Goal: Task Accomplishment & Management: Manage account settings

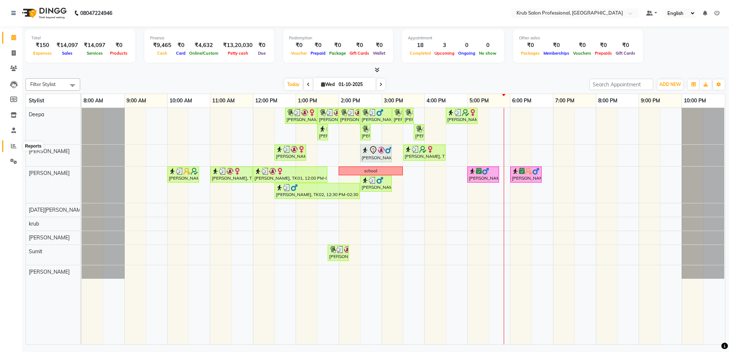
click at [11, 146] on icon at bounding box center [13, 145] width 5 height 5
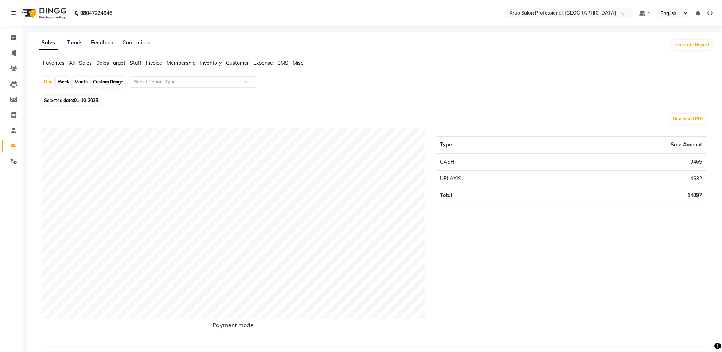
click at [83, 80] on div "Month" at bounding box center [81, 82] width 17 height 10
select select "10"
select select "2025"
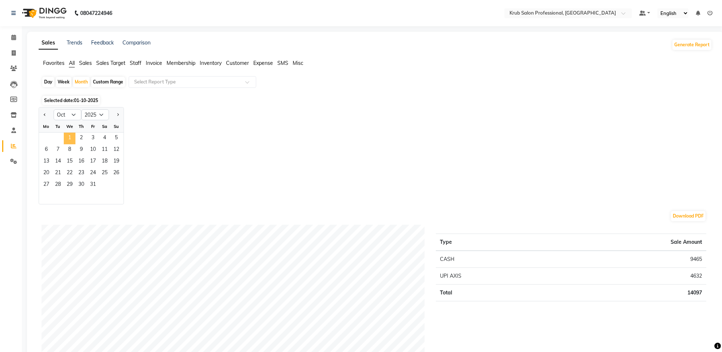
click at [70, 134] on span "1" at bounding box center [70, 139] width 12 height 12
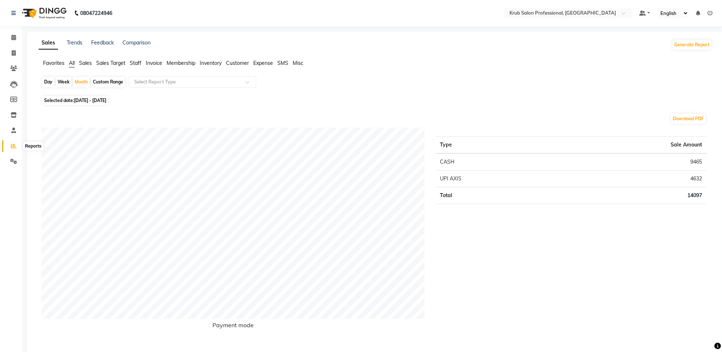
click at [13, 146] on icon at bounding box center [13, 145] width 5 height 5
click at [105, 81] on div "Custom Range" at bounding box center [108, 82] width 34 height 10
select select "10"
select select "2025"
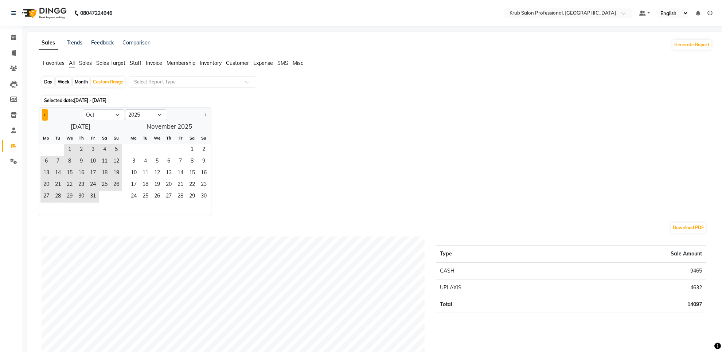
click at [46, 117] on button "Previous month" at bounding box center [45, 115] width 6 height 12
select select "9"
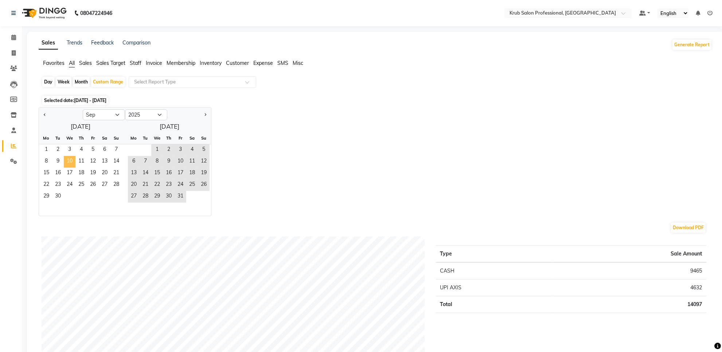
click at [71, 162] on span "10" at bounding box center [70, 162] width 12 height 12
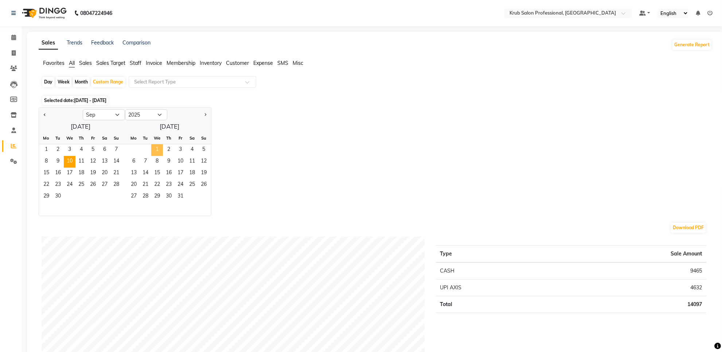
click at [156, 150] on span "1" at bounding box center [157, 150] width 12 height 12
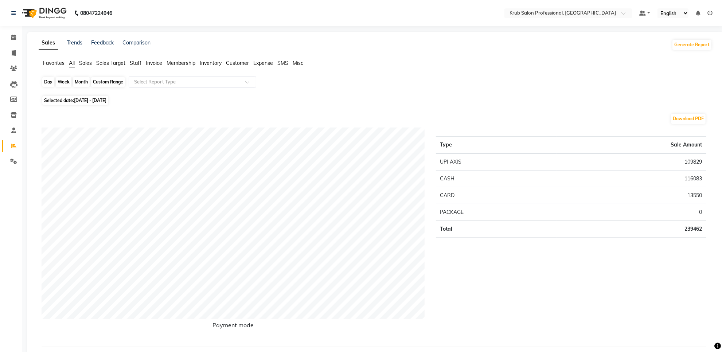
click at [101, 81] on div "Custom Range" at bounding box center [108, 82] width 34 height 10
select select "9"
select select "2025"
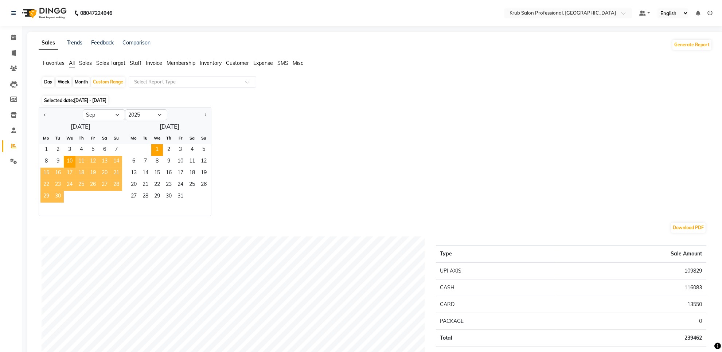
drag, startPoint x: 296, startPoint y: 214, endPoint x: 251, endPoint y: 201, distance: 47.8
click at [296, 213] on div "Jan Feb Mar Apr May Jun Jul Aug Sep Oct Nov Dec 2015 2016 2017 2018 2019 2020 2…" at bounding box center [376, 161] width 674 height 109
click at [57, 201] on span "30" at bounding box center [58, 197] width 12 height 12
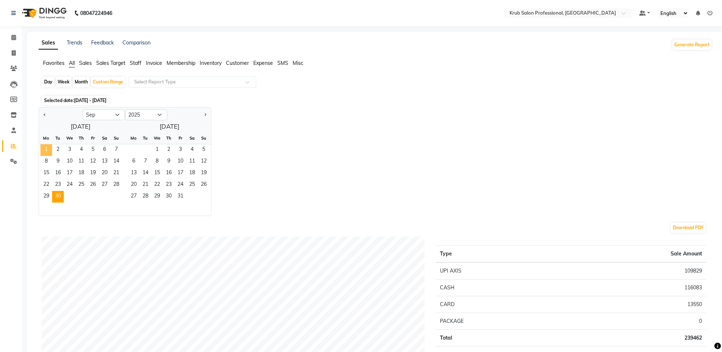
click at [48, 150] on span "1" at bounding box center [46, 150] width 12 height 12
click at [57, 201] on span "30" at bounding box center [58, 197] width 12 height 12
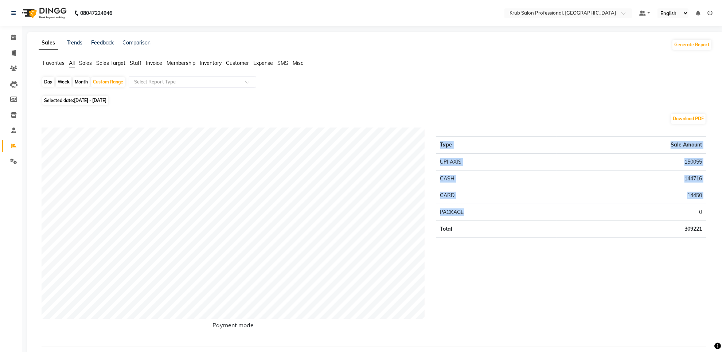
drag, startPoint x: 558, startPoint y: 234, endPoint x: 591, endPoint y: 264, distance: 44.6
click at [586, 274] on div "Type Sale Amount UPI AXIS 150055 CASH 144716 CARD 14450 PACKAGE 0 Total 309221" at bounding box center [572, 234] width 282 height 213
click at [105, 83] on div "Custom Range" at bounding box center [108, 82] width 34 height 10
select select "9"
select select "2025"
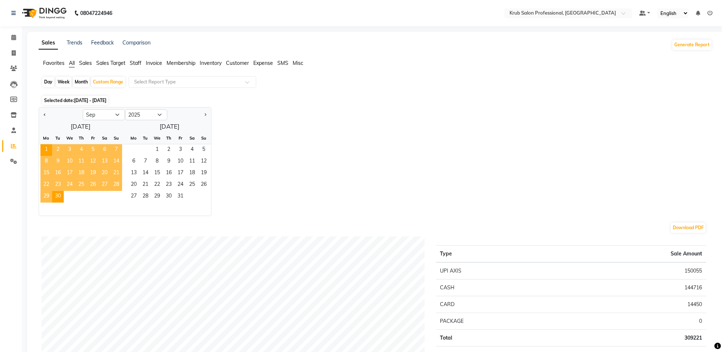
click at [85, 163] on span "11" at bounding box center [81, 162] width 12 height 12
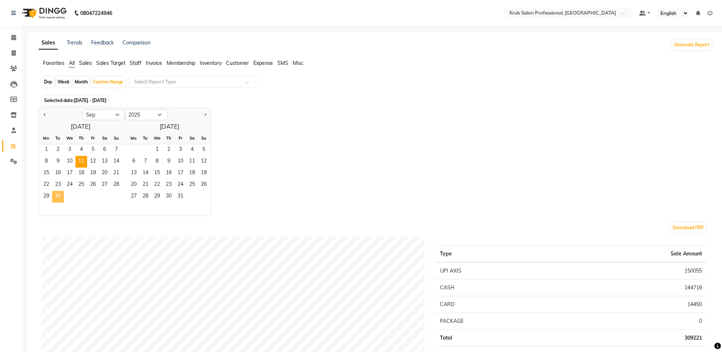
click at [57, 195] on span "30" at bounding box center [58, 197] width 12 height 12
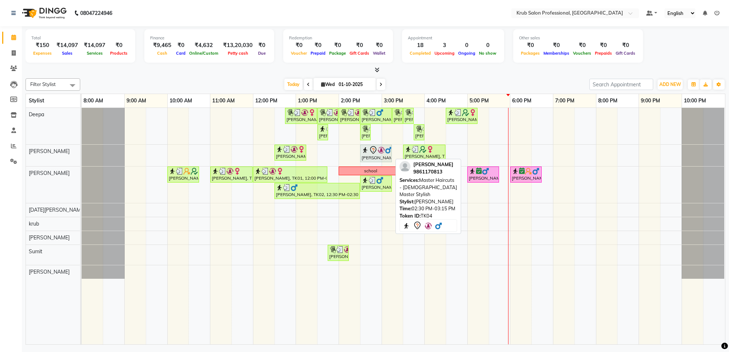
click at [378, 155] on div "[PERSON_NAME], TK04, 02:30 PM-03:15 PM, Master Haircuts - [DEMOGRAPHIC_DATA] Ma…" at bounding box center [376, 153] width 30 height 15
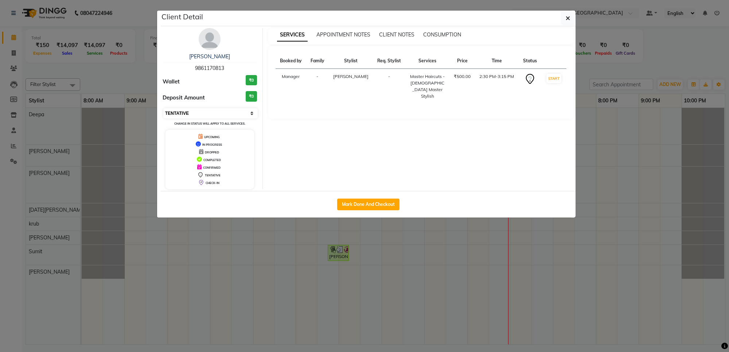
click at [186, 109] on select "Select IN SERVICE CONFIRMED TENTATIVE CHECK IN MARK DONE DROPPED UPCOMING" at bounding box center [210, 113] width 94 height 10
select select "6"
click at [163, 108] on select "Select IN SERVICE CONFIRMED TENTATIVE CHECK IN MARK DONE DROPPED UPCOMING" at bounding box center [210, 113] width 94 height 10
click at [565, 19] on button "button" at bounding box center [568, 18] width 14 height 14
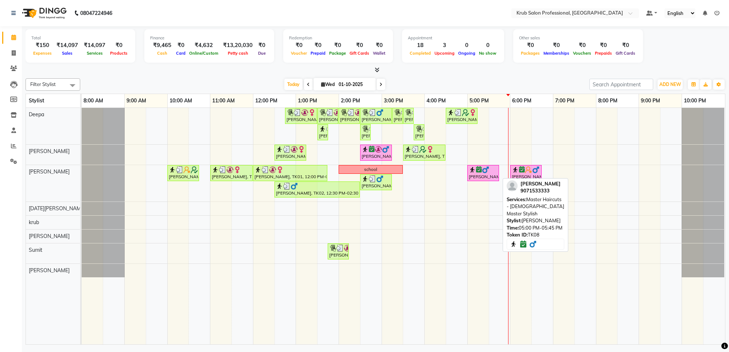
click at [472, 176] on div "[PERSON_NAME], TK08, 05:00 PM-05:45 PM, Master Haircuts - [DEMOGRAPHIC_DATA] Ma…" at bounding box center [483, 173] width 30 height 14
select select "6"
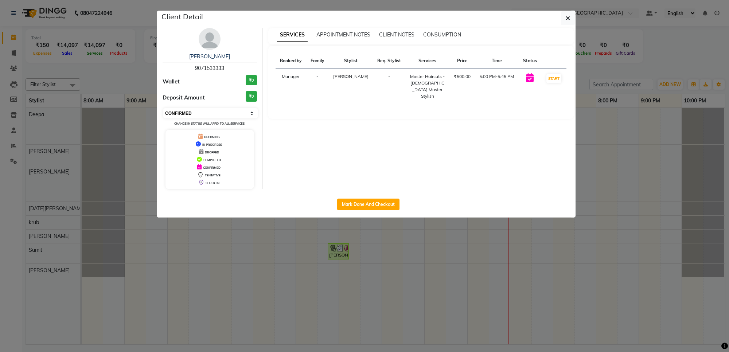
click at [225, 114] on select "Select IN SERVICE CONFIRMED TENTATIVE CHECK IN MARK DONE DROPPED UPCOMING" at bounding box center [210, 113] width 94 height 10
click at [163, 108] on select "Select IN SERVICE CONFIRMED TENTATIVE CHECK IN MARK DONE DROPPED UPCOMING" at bounding box center [210, 113] width 94 height 10
click at [571, 15] on button "button" at bounding box center [568, 18] width 14 height 14
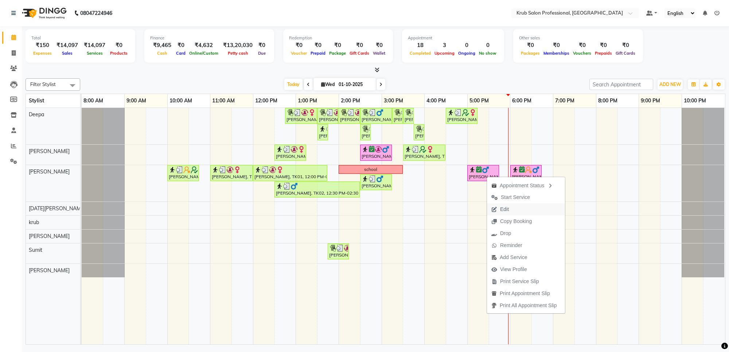
click at [509, 208] on span "Edit" at bounding box center [504, 210] width 9 height 8
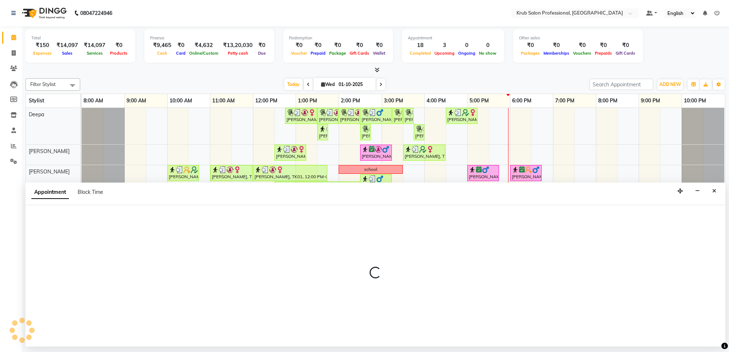
select select "confirm booking"
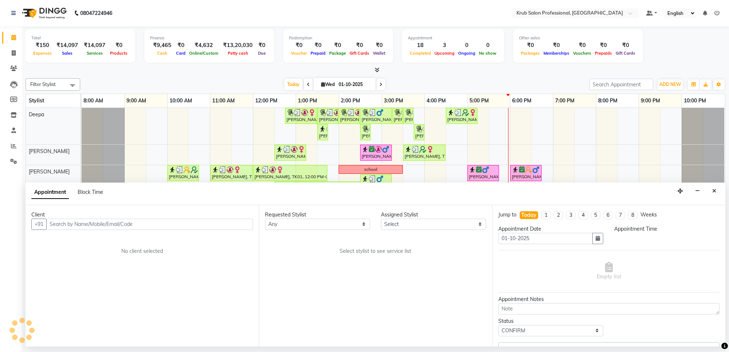
select select "66028"
select select "1020"
select select "3755"
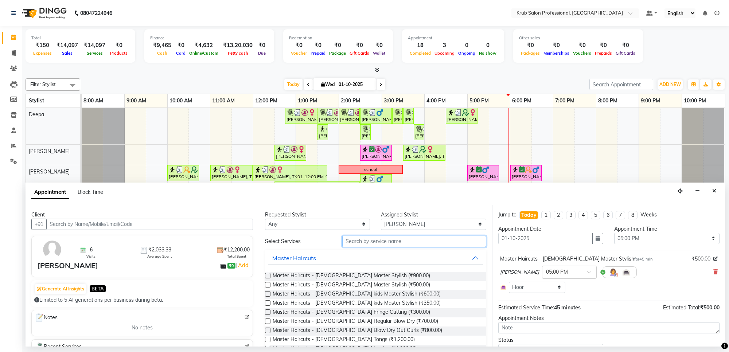
click at [402, 243] on input "text" at bounding box center [414, 241] width 144 height 11
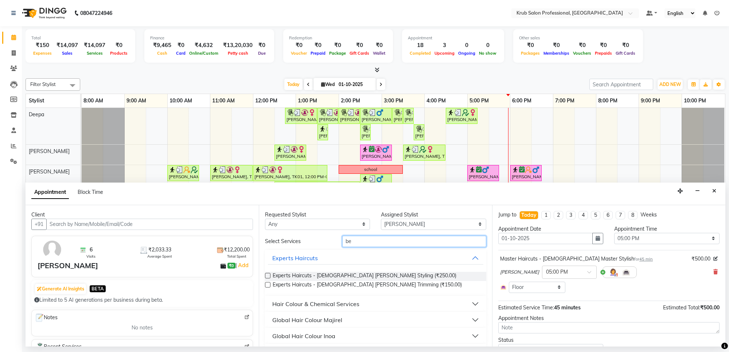
type input "be"
click at [267, 276] on label at bounding box center [267, 275] width 5 height 5
click at [267, 276] on input "checkbox" at bounding box center [267, 276] width 5 height 5
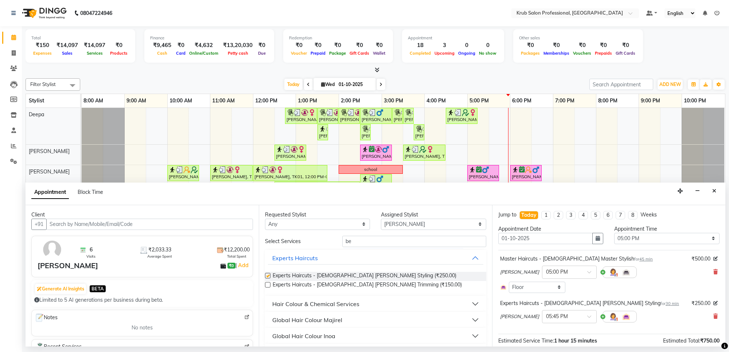
checkbox input "false"
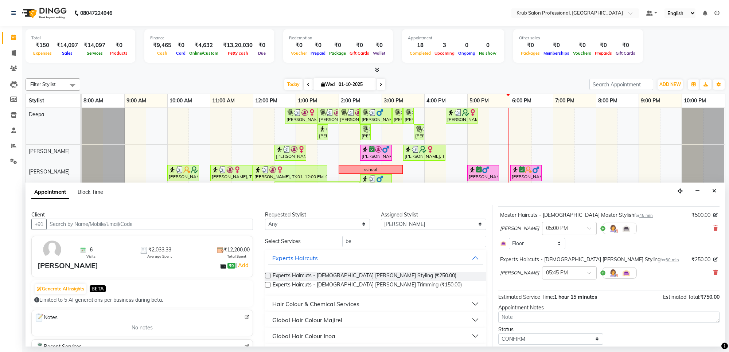
scroll to position [67, 0]
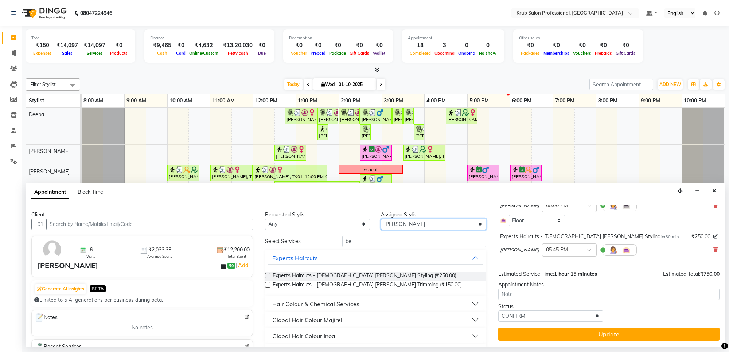
click at [416, 223] on select "Select Deepa Kartik Wanjari krub Raj shahnawaz Somil Sumit Vijay Shende" at bounding box center [433, 224] width 105 height 11
select select "66022"
click at [381, 219] on select "Select Deepa Kartik Wanjari krub Raj shahnawaz Somil Sumit Vijay Shende" at bounding box center [433, 224] width 105 height 11
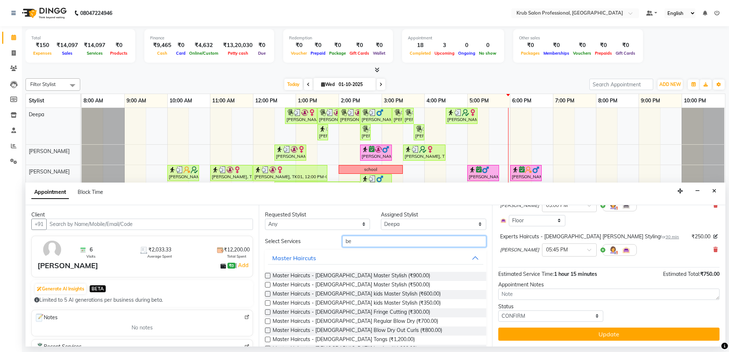
click at [365, 244] on input "be" at bounding box center [414, 241] width 144 height 11
type input "b"
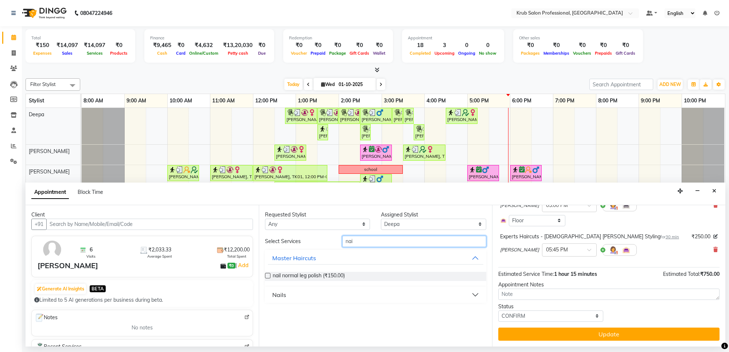
type input "nai"
click at [475, 294] on button "Nails" at bounding box center [376, 294] width 216 height 13
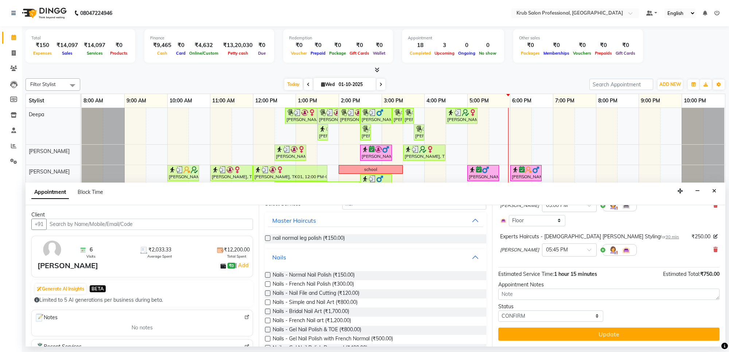
scroll to position [43, 0]
click at [267, 288] on label at bounding box center [267, 288] width 5 height 5
click at [267, 288] on input "checkbox" at bounding box center [267, 289] width 5 height 5
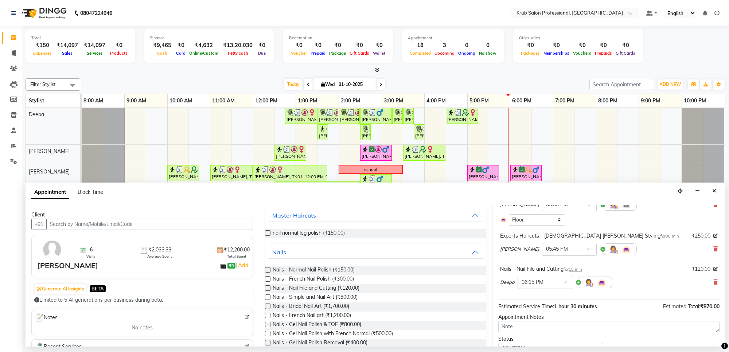
click at [268, 288] on label at bounding box center [267, 288] width 5 height 5
click at [268, 288] on input "checkbox" at bounding box center [267, 289] width 5 height 5
checkbox input "false"
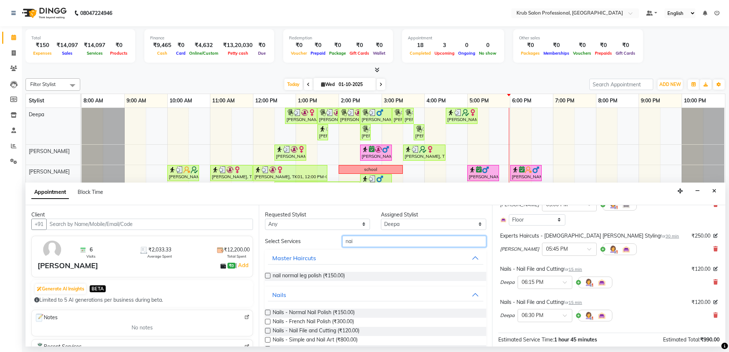
click at [401, 242] on input "nai" at bounding box center [414, 241] width 144 height 11
type input "n"
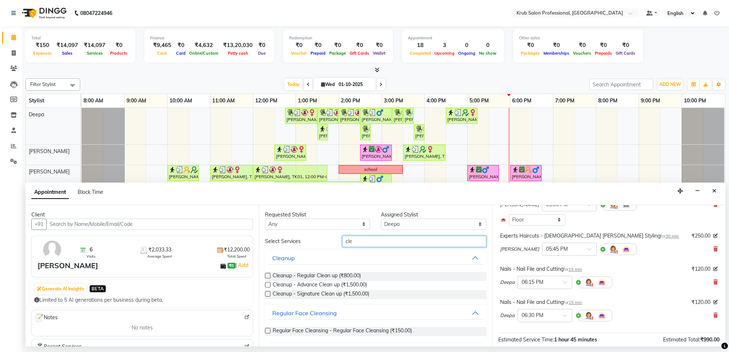
type input "cle"
click at [268, 286] on label at bounding box center [267, 284] width 5 height 5
click at [268, 286] on input "checkbox" at bounding box center [267, 285] width 5 height 5
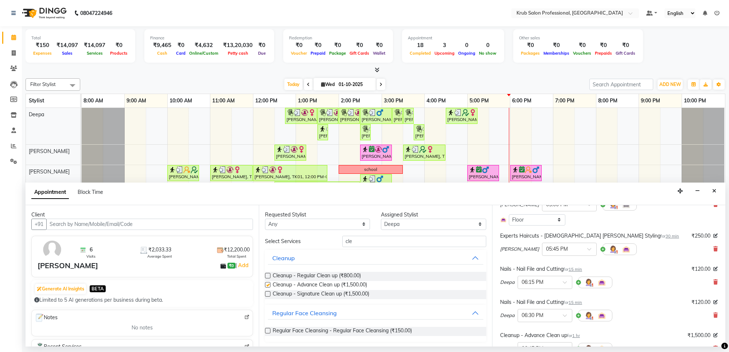
checkbox input "false"
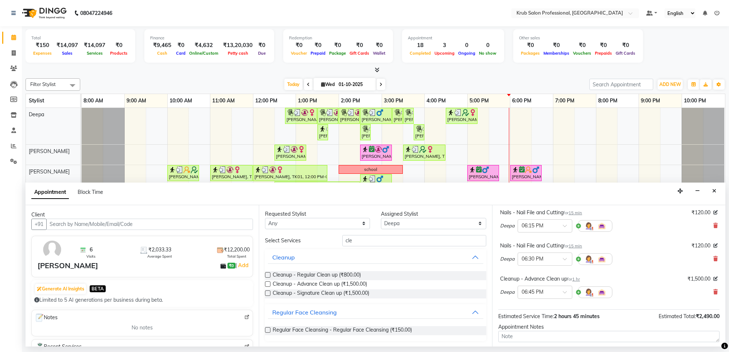
scroll to position [167, 0]
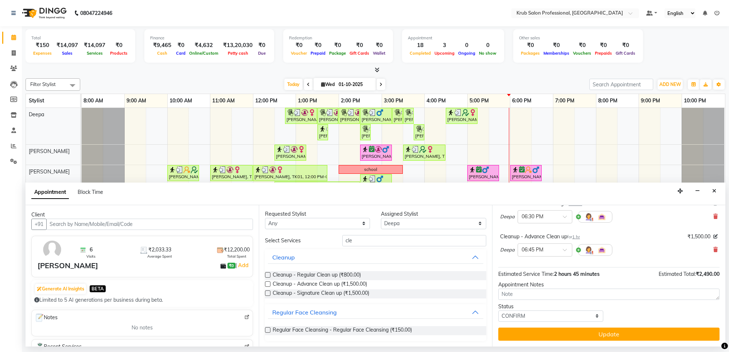
click at [614, 331] on button "Update" at bounding box center [609, 334] width 221 height 13
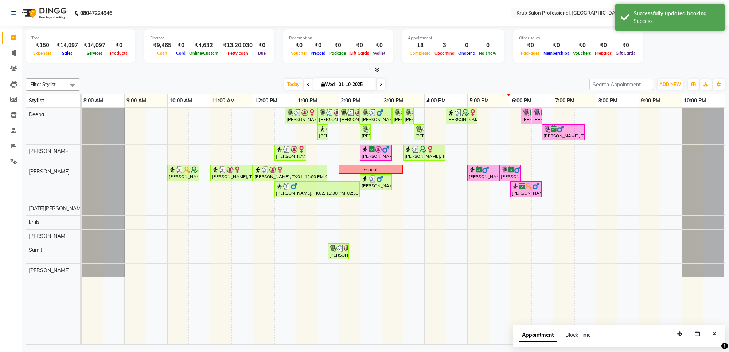
click at [37, 44] on div "₹150" at bounding box center [42, 45] width 22 height 8
click at [671, 86] on span "ADD NEW" at bounding box center [671, 84] width 22 height 5
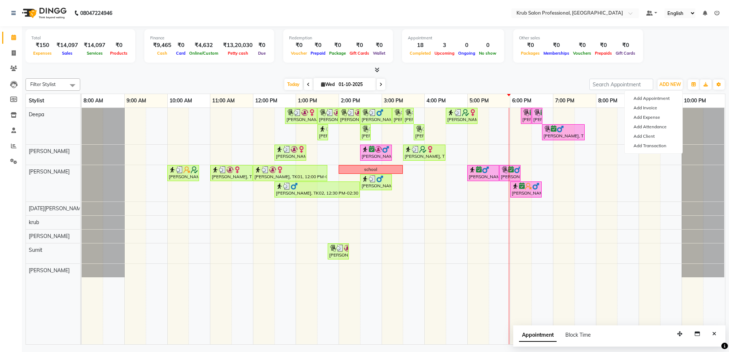
click at [168, 70] on div at bounding box center [376, 70] width 700 height 8
click at [12, 160] on icon at bounding box center [13, 161] width 7 height 5
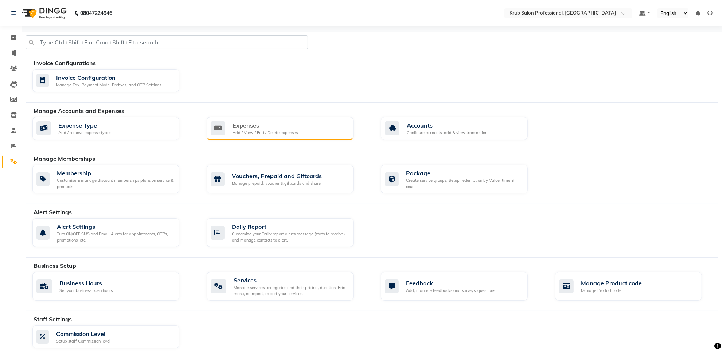
click at [267, 127] on div "Expenses" at bounding box center [265, 125] width 65 height 9
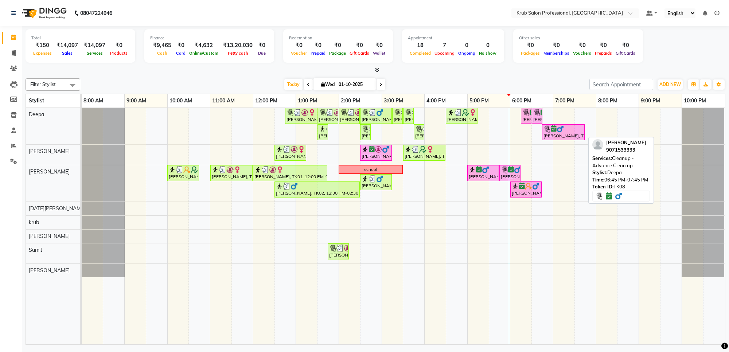
click at [567, 137] on div "[PERSON_NAME], TK08, 06:45 PM-07:45 PM, Cleanup - Advance Clean up" at bounding box center [563, 132] width 41 height 14
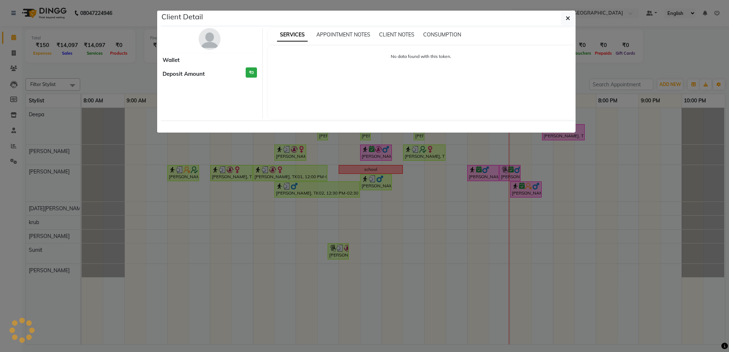
select select "6"
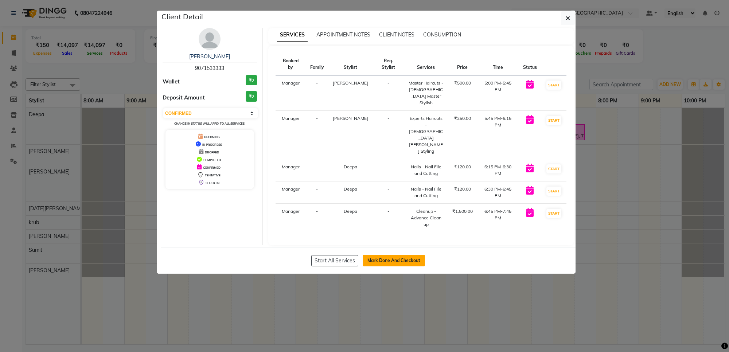
click at [392, 255] on button "Mark Done And Checkout" at bounding box center [394, 261] width 62 height 12
select select "service"
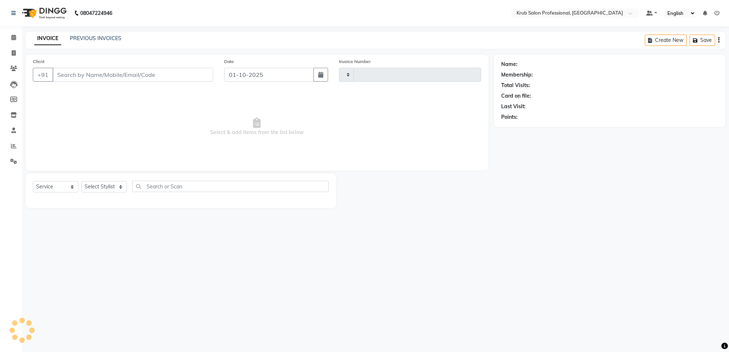
type input "1426"
select select "7490"
type input "9071533333"
select select "66022"
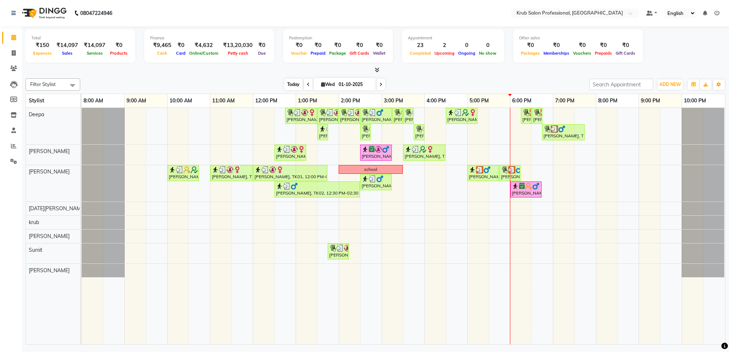
click at [292, 85] on span "Today" at bounding box center [293, 84] width 18 height 11
click at [380, 87] on icon at bounding box center [381, 84] width 3 height 4
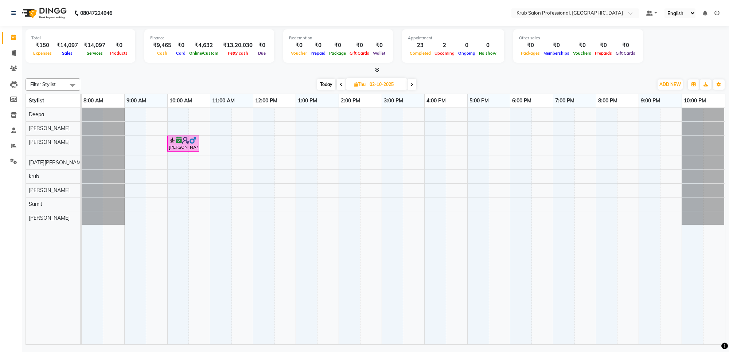
click at [328, 85] on span "Today" at bounding box center [326, 84] width 18 height 11
type input "01-10-2025"
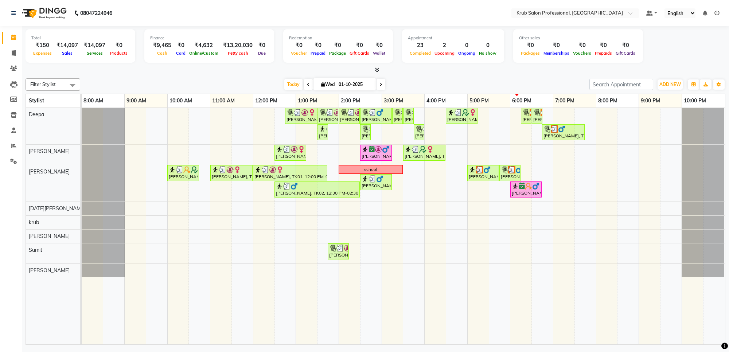
drag, startPoint x: 480, startPoint y: 85, endPoint x: 468, endPoint y: 73, distance: 16.5
click at [468, 73] on div at bounding box center [376, 70] width 700 height 8
drag, startPoint x: 452, startPoint y: 84, endPoint x: 425, endPoint y: 80, distance: 27.6
click at [425, 80] on div "Today Wed 01-10-2025" at bounding box center [335, 84] width 502 height 11
click at [515, 254] on div "Devika pashine, TK01, 12:45 PM-01:30 PM, Manicure & Pedicure - LYN Pedicure Dev…" at bounding box center [404, 226] width 644 height 237
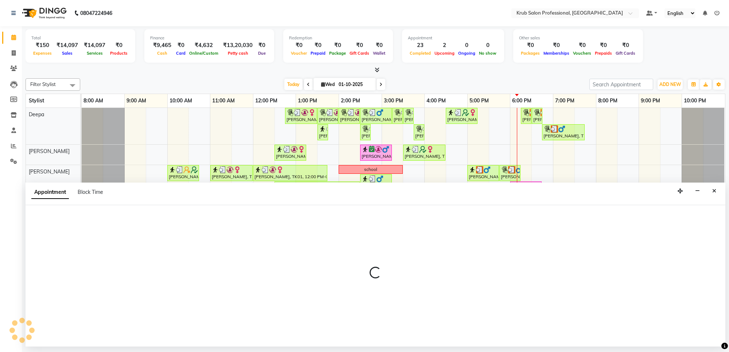
select select "92158"
select select "1080"
select select "tentative"
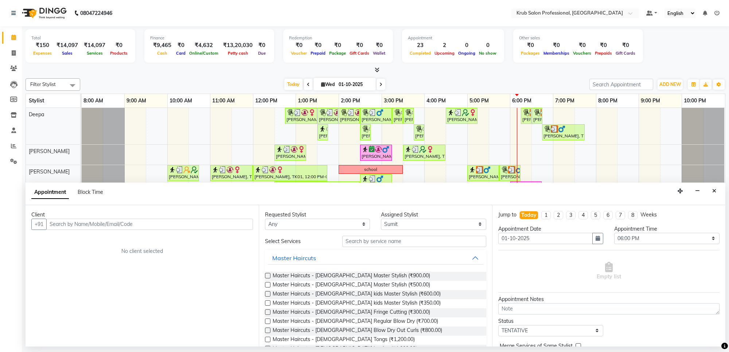
click at [117, 223] on input "text" at bounding box center [149, 224] width 207 height 11
click at [711, 191] on button "Close" at bounding box center [714, 191] width 11 height 11
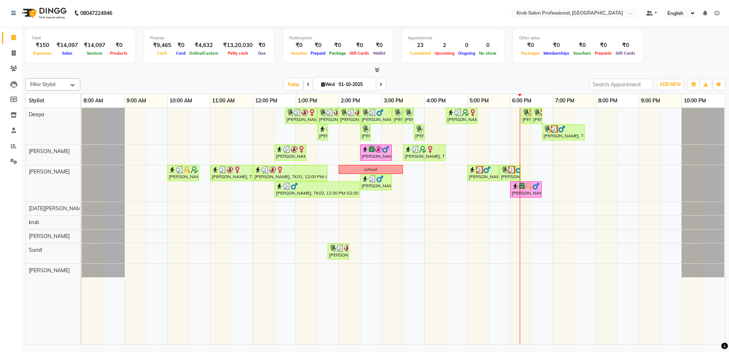
drag, startPoint x: 515, startPoint y: 81, endPoint x: 469, endPoint y: 77, distance: 46.9
click at [469, 77] on div "Filter Stylist Select All Deepa Raj shahnawaz Kartik Wanjari krub Somil Sumit V…" at bounding box center [376, 209] width 700 height 269
drag, startPoint x: 442, startPoint y: 77, endPoint x: 414, endPoint y: 75, distance: 28.2
click at [414, 75] on div "Total ₹150 Expenses ₹14,097 Sales ₹14,097 Services ₹0 Products Finance ₹9,465 C…" at bounding box center [375, 186] width 707 height 321
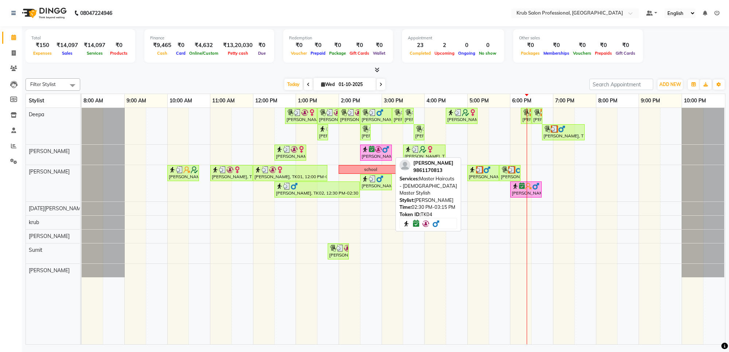
click at [372, 157] on div "[PERSON_NAME], TK04, 02:30 PM-03:15 PM, Master Haircuts - [DEMOGRAPHIC_DATA] Ma…" at bounding box center [376, 153] width 30 height 14
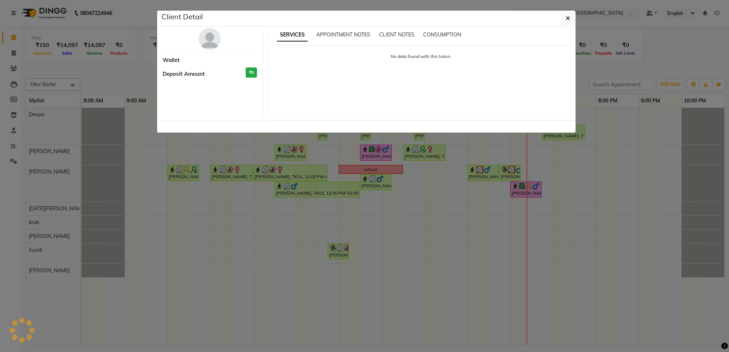
select select "6"
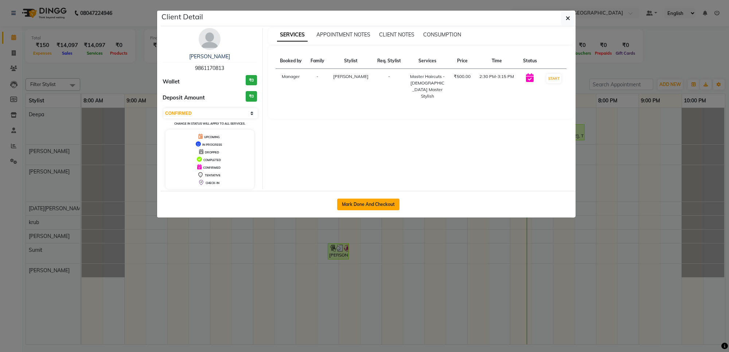
click at [367, 202] on button "Mark Done And Checkout" at bounding box center [368, 205] width 62 height 12
select select "service"
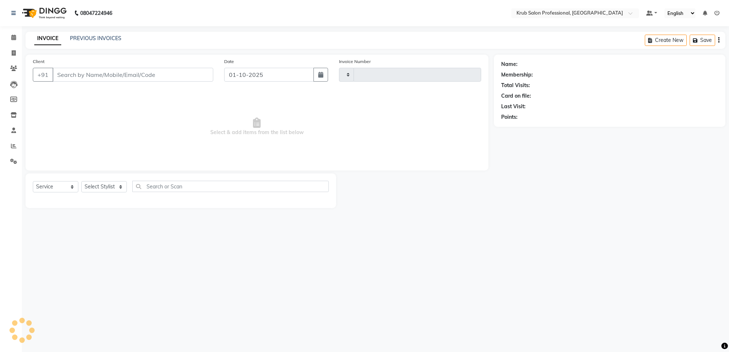
type input "1426"
select select "7490"
type input "9861170813"
select select "66021"
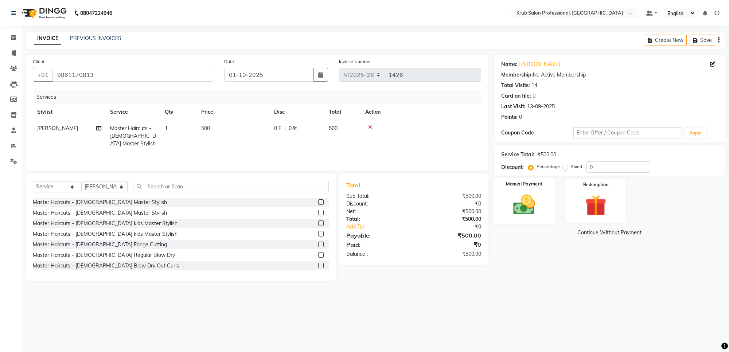
click at [531, 190] on div "Manual Payment" at bounding box center [524, 201] width 63 height 46
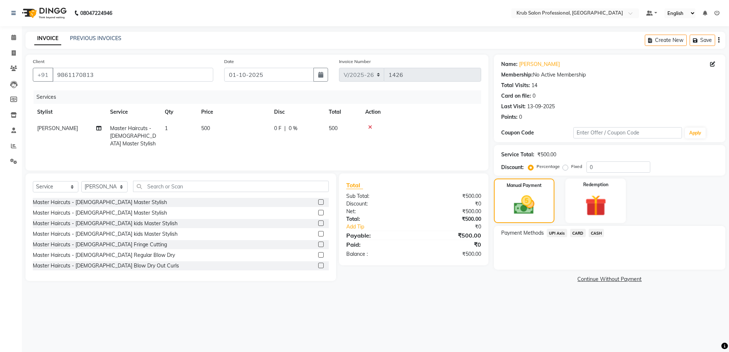
click at [553, 232] on span "UPI Axis" at bounding box center [557, 233] width 20 height 8
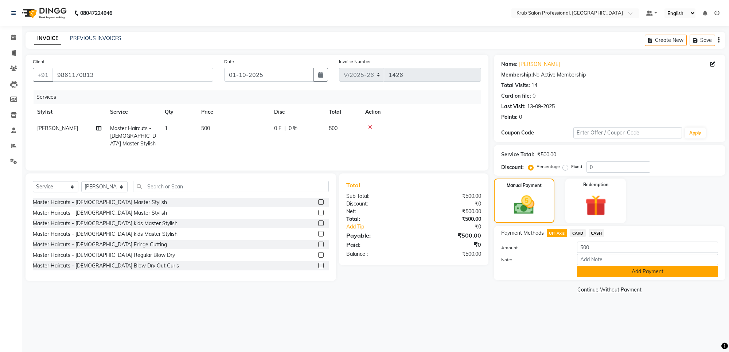
click at [628, 268] on button "Add Payment" at bounding box center [647, 271] width 141 height 11
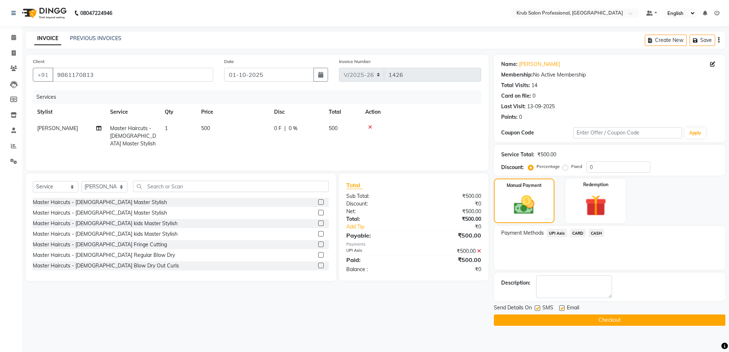
click at [591, 319] on button "Checkout" at bounding box center [610, 320] width 232 height 11
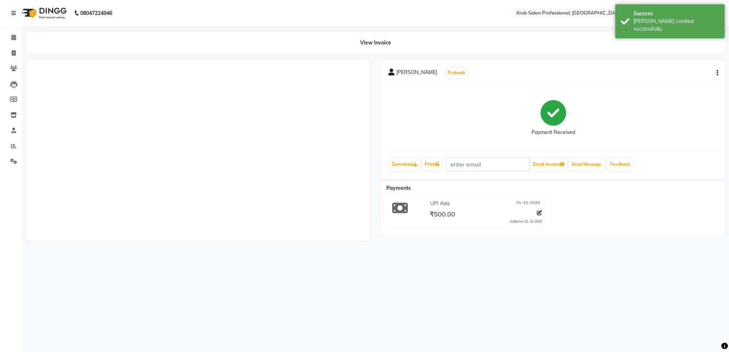
select select "service"
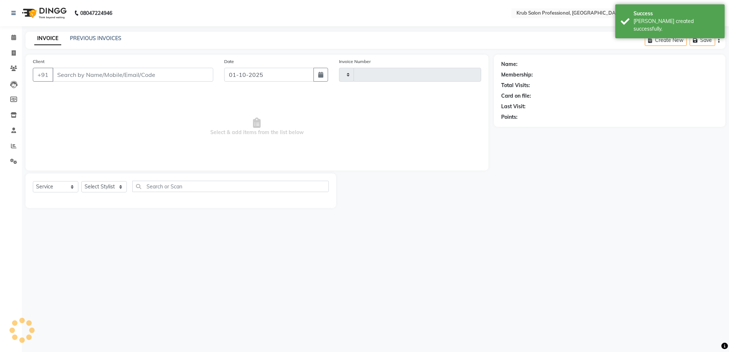
type input "1427"
select select "7490"
type input "9861170813"
select select "66021"
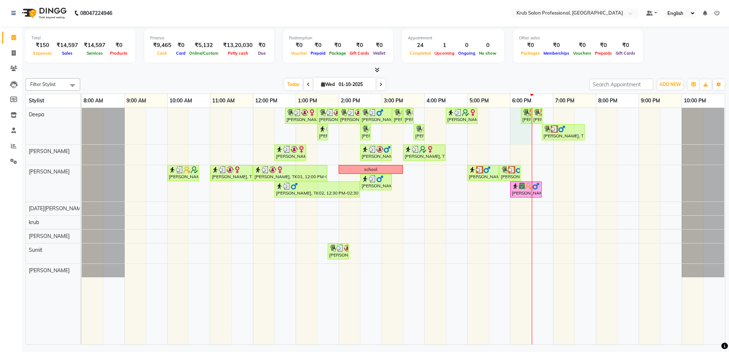
click at [532, 117] on div at bounding box center [532, 226] width 0 height 237
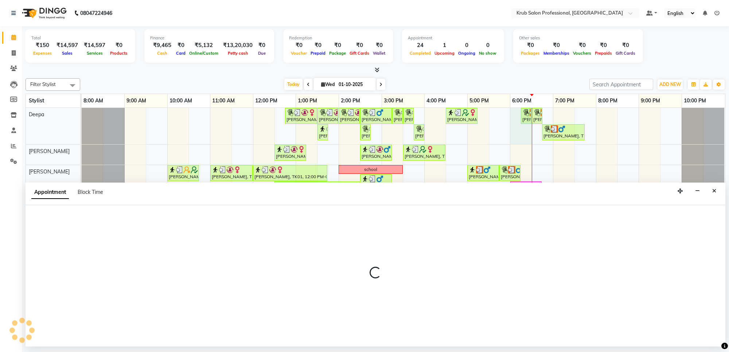
select select "66022"
select select "tentative"
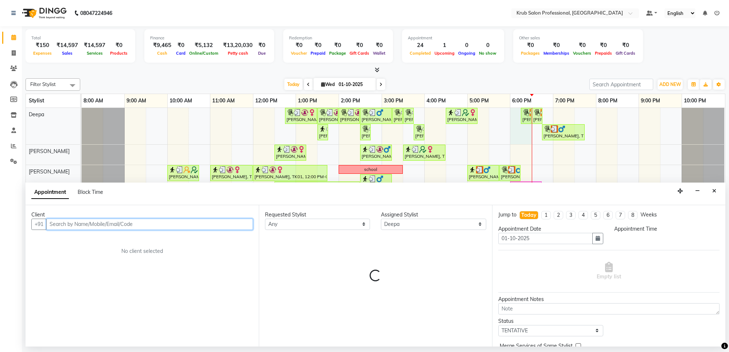
select select "1080"
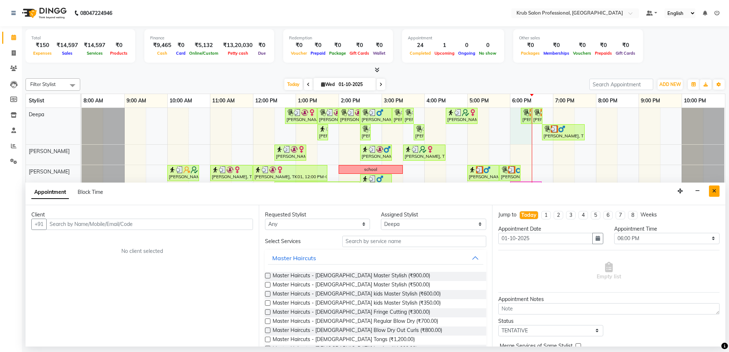
drag, startPoint x: 715, startPoint y: 191, endPoint x: 587, endPoint y: 141, distance: 137.6
click at [715, 191] on icon "Close" at bounding box center [715, 191] width 4 height 5
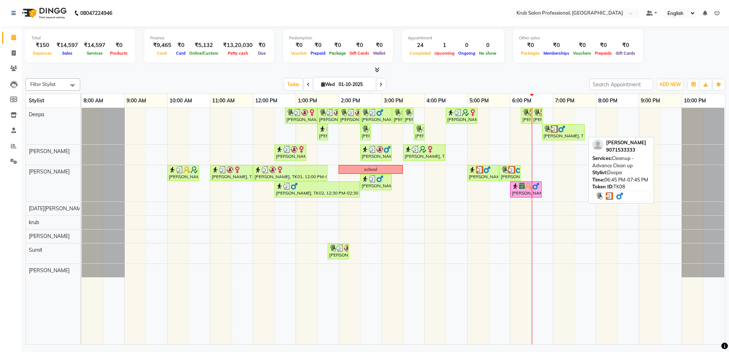
click at [560, 130] on img at bounding box center [561, 128] width 7 height 7
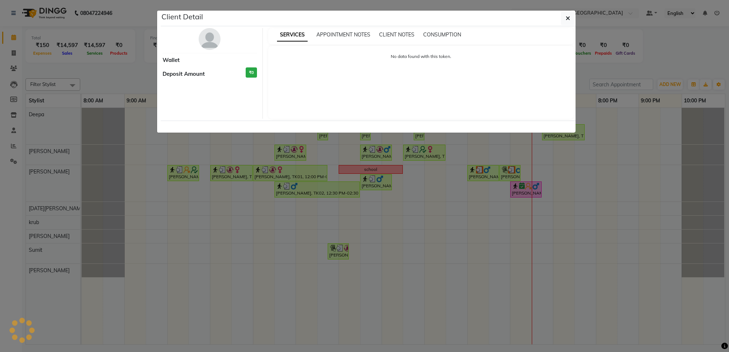
select select "3"
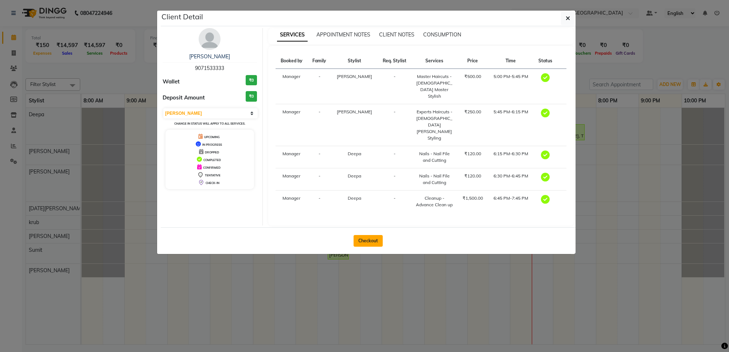
click at [363, 235] on button "Checkout" at bounding box center [368, 241] width 29 height 12
select select "7490"
select select "service"
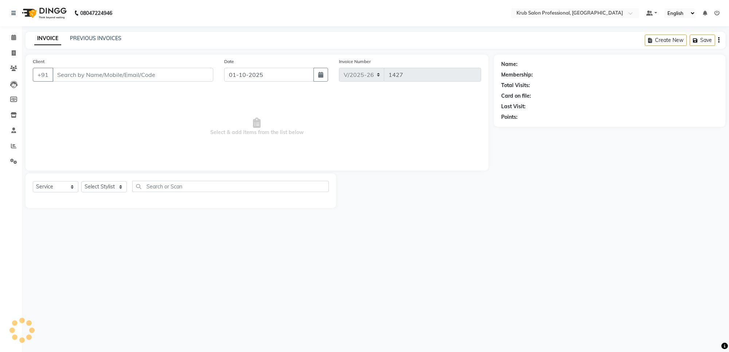
type input "9071533333"
select select "66022"
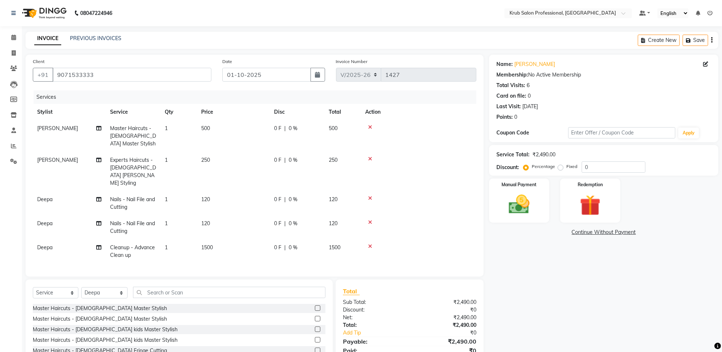
click at [216, 191] on td "120" at bounding box center [233, 203] width 73 height 24
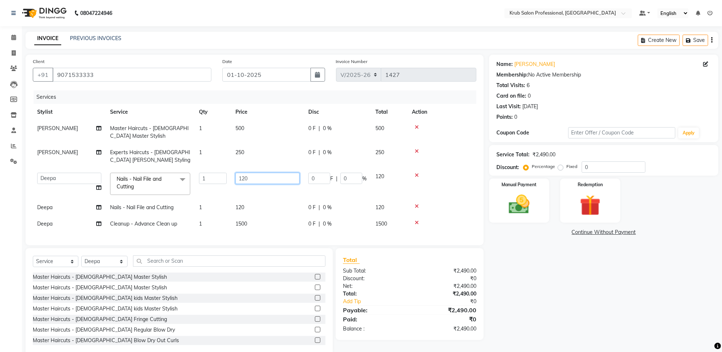
click at [258, 177] on input "120" at bounding box center [268, 178] width 64 height 11
type input "1"
type input "120"
click at [573, 320] on div "Name: Mohit Laddhad Membership: No Active Membership Total Visits: 6 Card on fi…" at bounding box center [606, 205] width 235 height 301
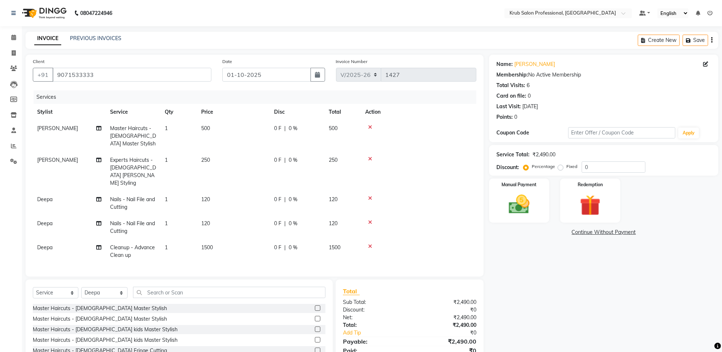
click at [213, 191] on td "120" at bounding box center [233, 203] width 73 height 24
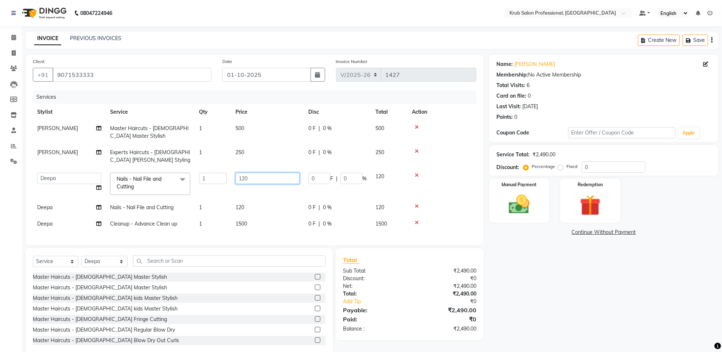
click at [256, 180] on input "120" at bounding box center [268, 178] width 64 height 11
type input "130"
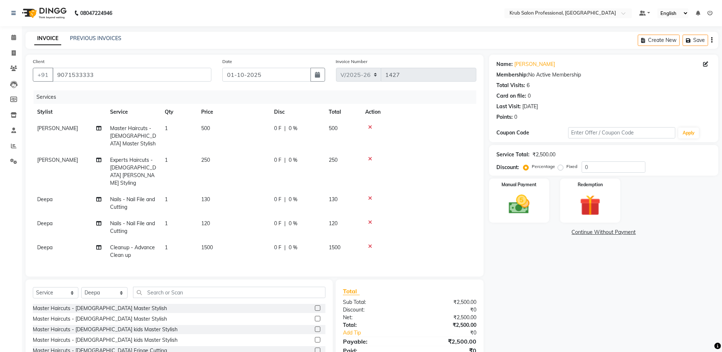
click at [264, 216] on td "120" at bounding box center [233, 228] width 73 height 24
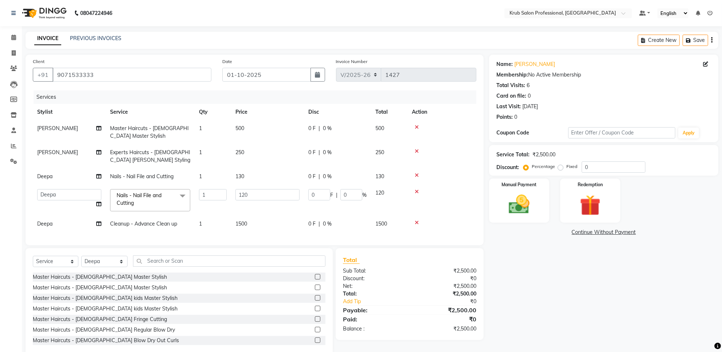
click at [254, 179] on td "130" at bounding box center [267, 176] width 73 height 16
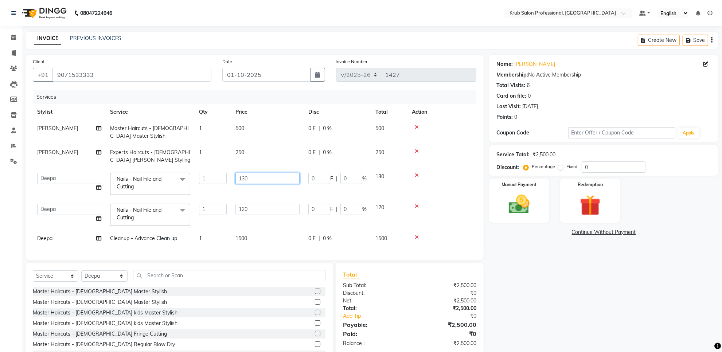
click at [255, 176] on input "130" at bounding box center [268, 178] width 64 height 11
type input "150"
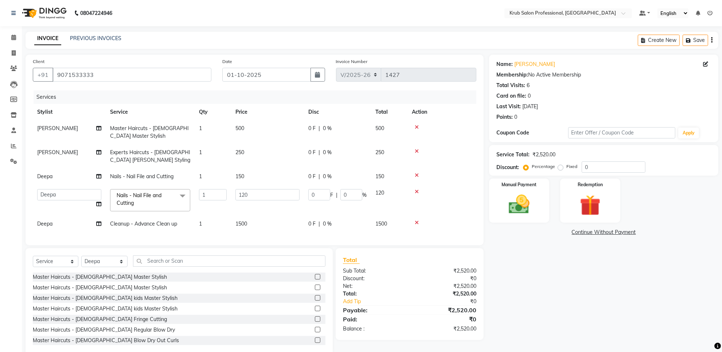
click at [524, 303] on div "Name: Mohit Laddhad Membership: No Active Membership Total Visits: 6 Card on fi…" at bounding box center [606, 205] width 235 height 301
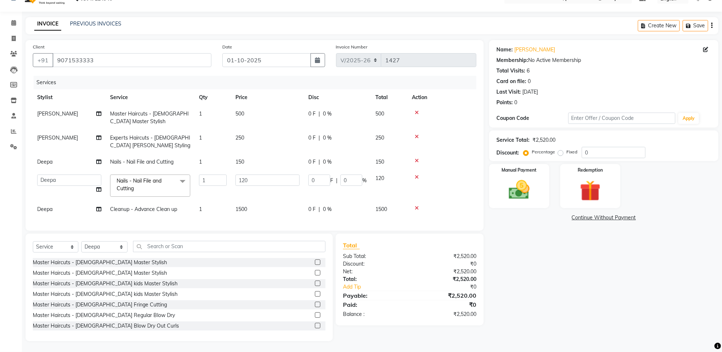
scroll to position [21, 0]
click at [254, 157] on td "150" at bounding box center [267, 162] width 73 height 16
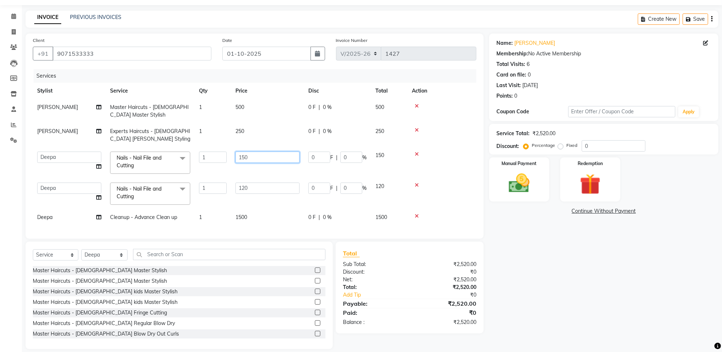
click at [255, 157] on input "150" at bounding box center [268, 157] width 64 height 11
type input "130"
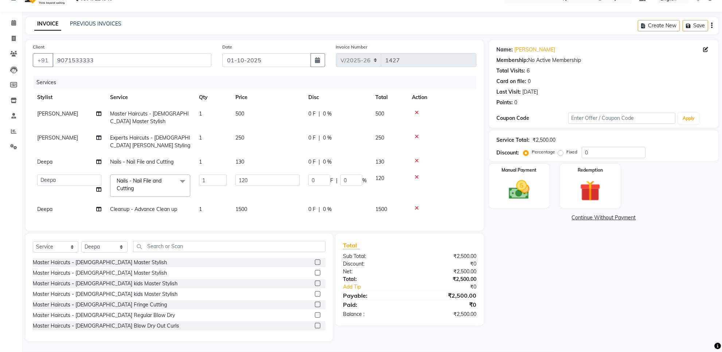
click at [535, 276] on div "Name: Mohit Laddhad Membership: No Active Membership Total Visits: 6 Card on fi…" at bounding box center [606, 190] width 235 height 301
click at [527, 178] on img at bounding box center [519, 190] width 35 height 25
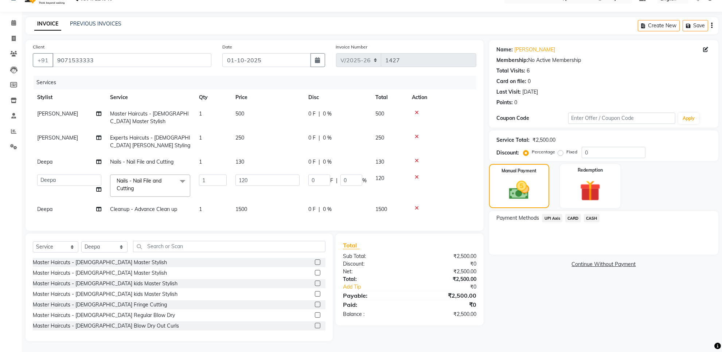
drag, startPoint x: 597, startPoint y: 210, endPoint x: 591, endPoint y: 210, distance: 5.5
click at [597, 214] on span "CASH" at bounding box center [592, 218] width 16 height 8
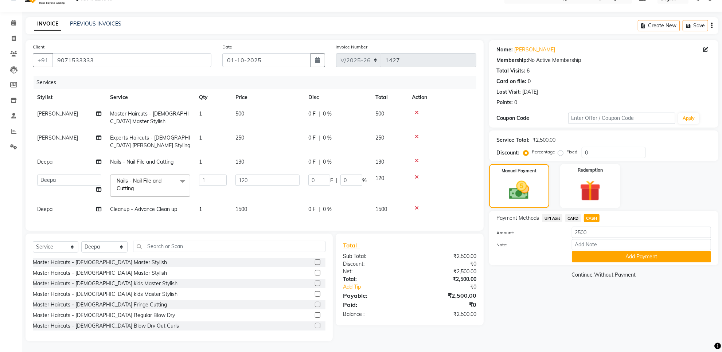
click at [589, 251] on button "Add Payment" at bounding box center [641, 256] width 139 height 11
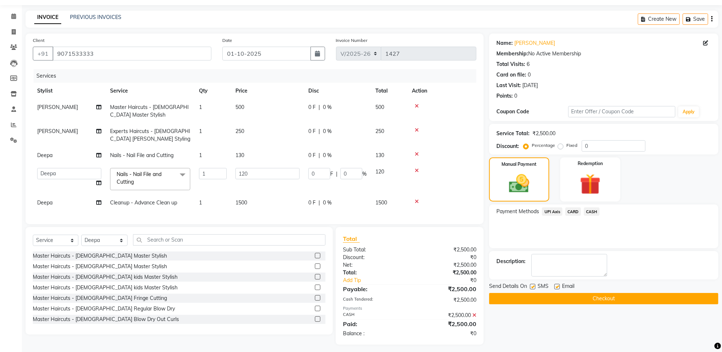
click at [557, 286] on label at bounding box center [557, 286] width 5 height 5
click at [557, 286] on input "checkbox" at bounding box center [557, 287] width 5 height 5
checkbox input "false"
click at [562, 296] on button "Checkout" at bounding box center [603, 298] width 229 height 11
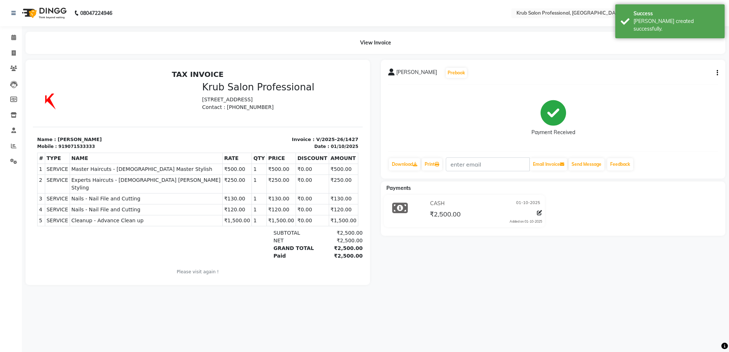
select select "service"
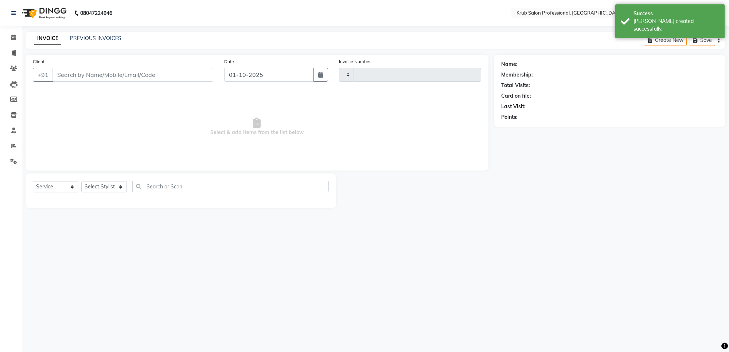
type input "1428"
select select "7490"
type input "9071533333"
select select "66022"
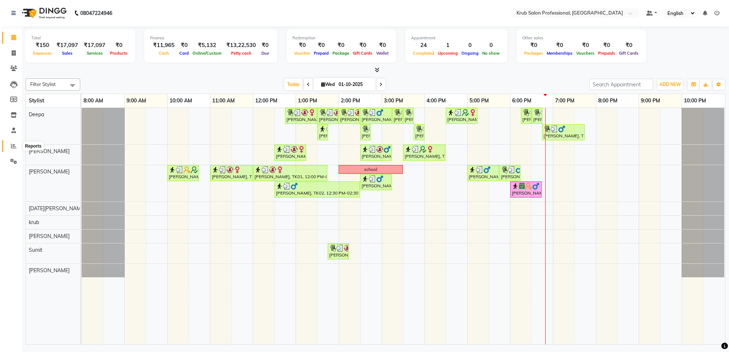
click at [11, 148] on icon at bounding box center [13, 145] width 5 height 5
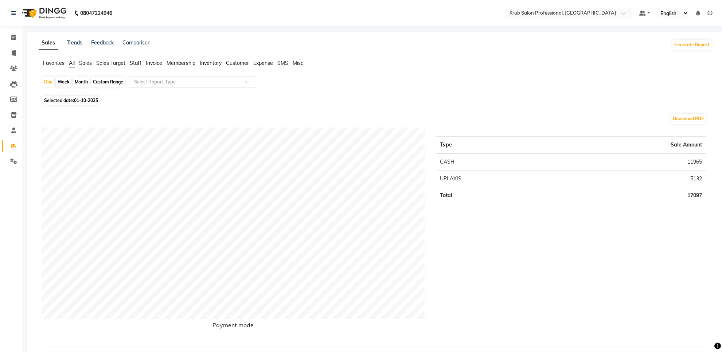
click at [98, 80] on div "Custom Range" at bounding box center [108, 82] width 34 height 10
select select "10"
select select "2025"
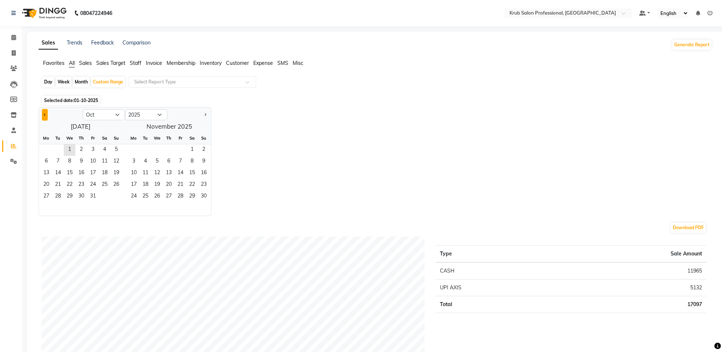
click at [46, 115] on span "Previous month" at bounding box center [45, 114] width 3 height 3
select select "9"
click at [49, 148] on span "1" at bounding box center [46, 150] width 12 height 12
click at [59, 192] on span "30" at bounding box center [58, 197] width 12 height 12
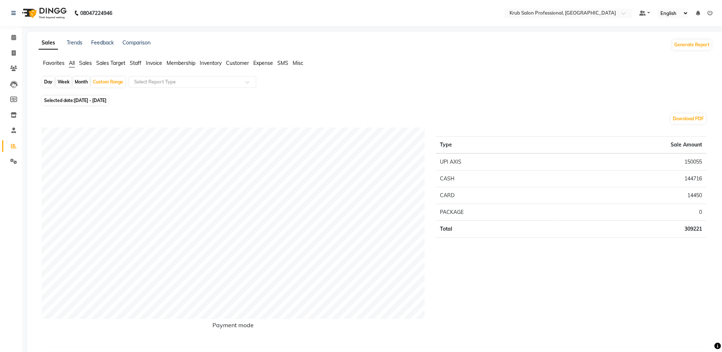
click at [81, 81] on div "Month" at bounding box center [81, 82] width 17 height 10
select select "9"
select select "2025"
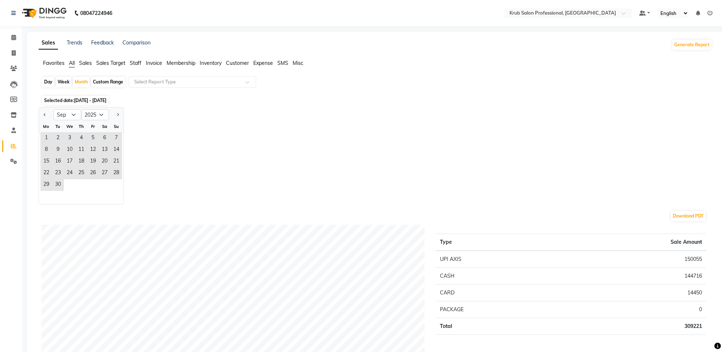
click at [113, 84] on div "Custom Range" at bounding box center [108, 82] width 34 height 10
select select "9"
select select "2025"
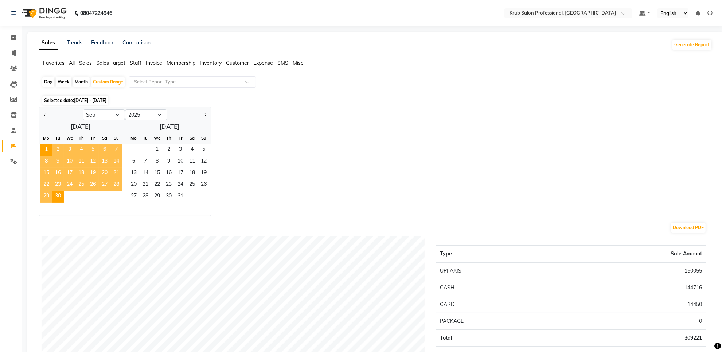
drag, startPoint x: 304, startPoint y: 194, endPoint x: 236, endPoint y: 181, distance: 68.7
click at [296, 191] on div "Jan Feb Mar Apr May Jun Jul Aug Sep Oct Nov Dec 2015 2016 2017 2018 2019 2020 2…" at bounding box center [376, 161] width 674 height 109
click at [70, 162] on span "10" at bounding box center [70, 162] width 12 height 12
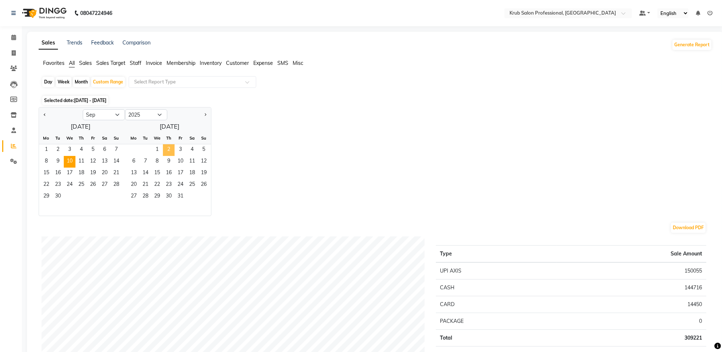
click at [170, 151] on span "2" at bounding box center [169, 150] width 12 height 12
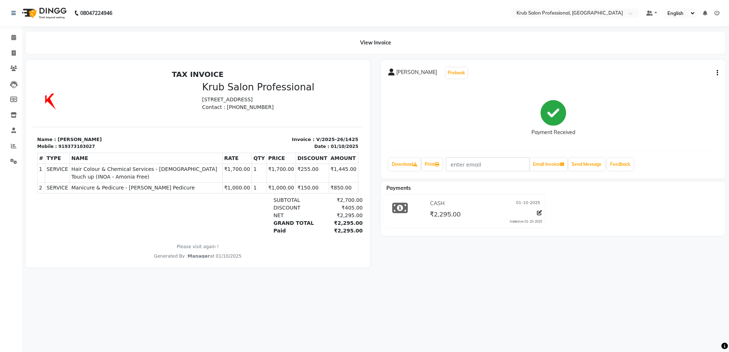
select select "service"
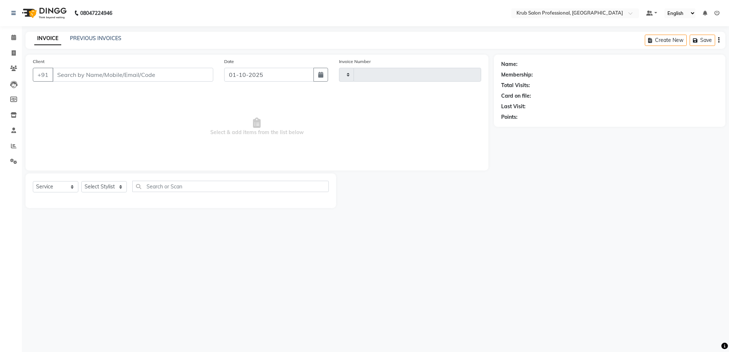
type input "1428"
select select "7490"
type input "9373103027"
select select "66022"
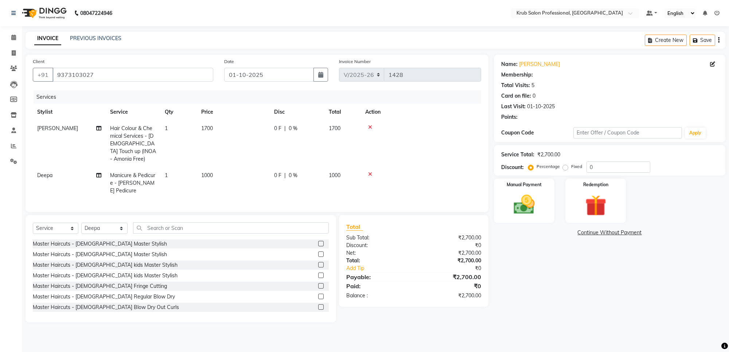
select select "1: Object"
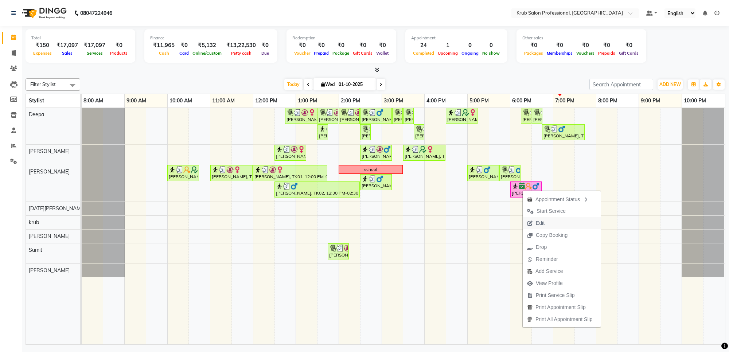
click at [535, 223] on span "Edit" at bounding box center [536, 223] width 26 height 12
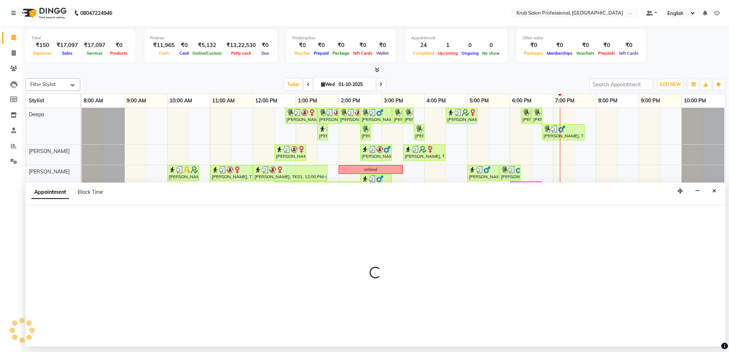
select select "tentative"
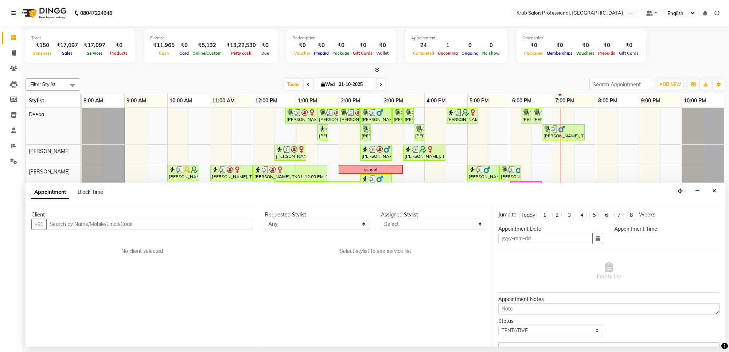
type input "01-10-2025"
select select "66028"
select select "confirm booking"
select select "1080"
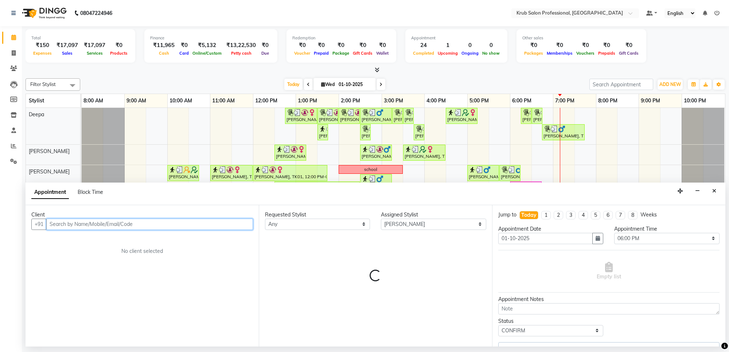
select select "3755"
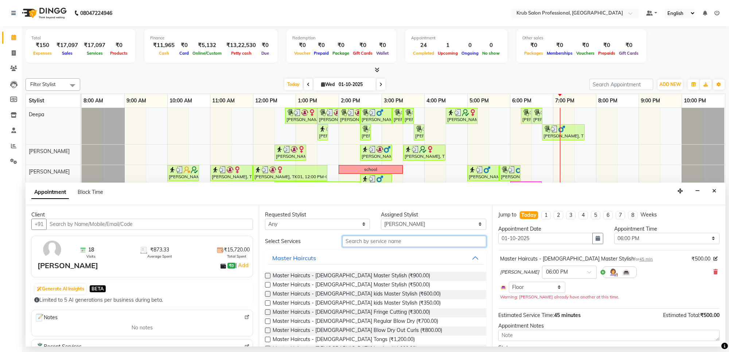
click at [362, 241] on input "text" at bounding box center [414, 241] width 144 height 11
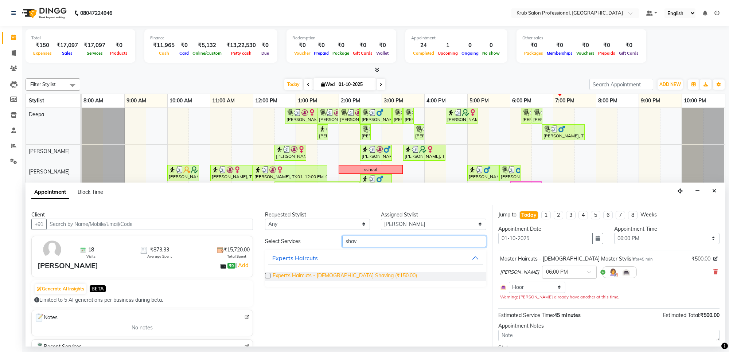
type input "shav"
click at [340, 273] on span "Experts Haircuts - male Shaving (₹150.00)" at bounding box center [345, 276] width 144 height 9
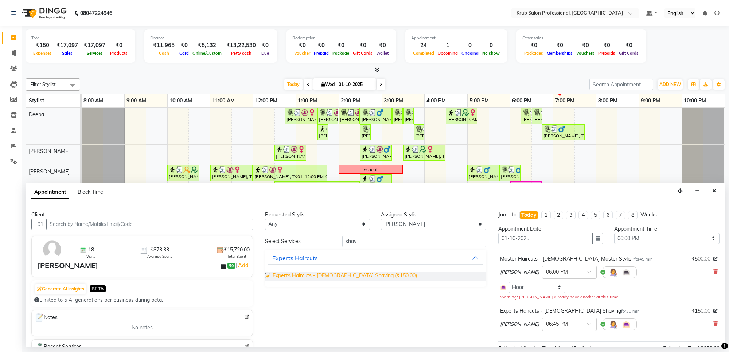
checkbox input "false"
click at [714, 325] on icon at bounding box center [716, 324] width 4 height 5
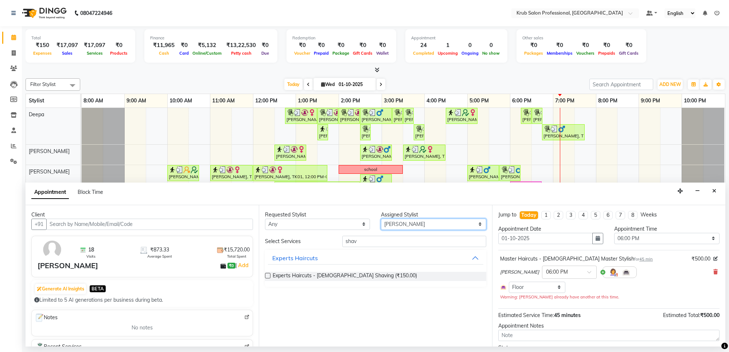
click at [439, 225] on select "Select Deepa Kartik Wanjari krub Raj shahnawaz Somil Sumit Vijay Shende" at bounding box center [433, 224] width 105 height 11
select select "92158"
click at [381, 219] on select "Select Deepa Kartik Wanjari krub Raj shahnawaz Somil Sumit Vijay Shende" at bounding box center [433, 224] width 105 height 11
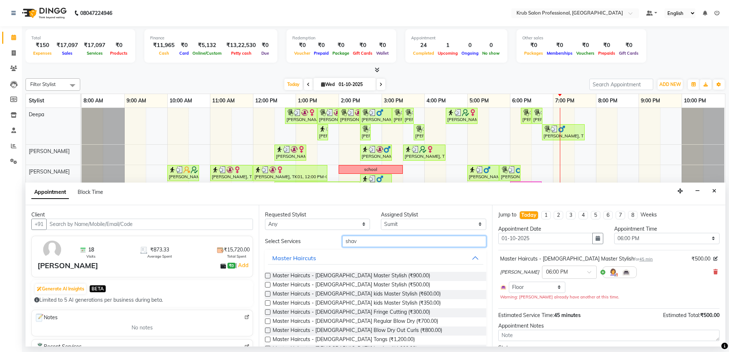
click at [358, 242] on input "shav" at bounding box center [414, 241] width 144 height 11
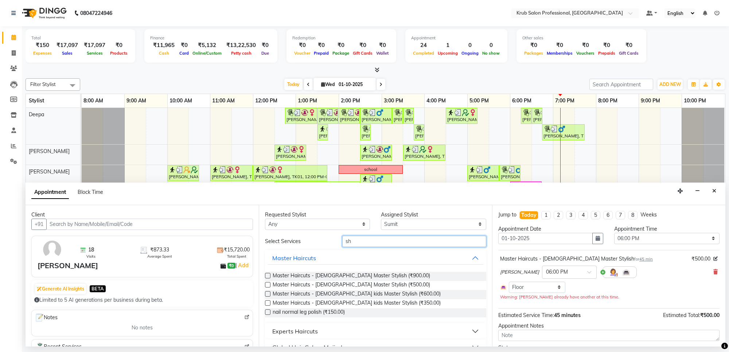
type input "s"
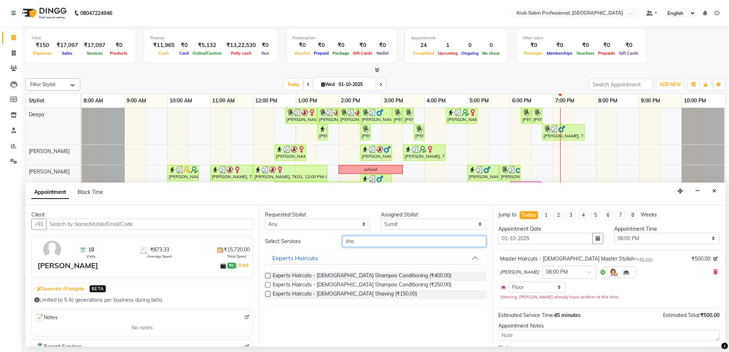
type input "shav"
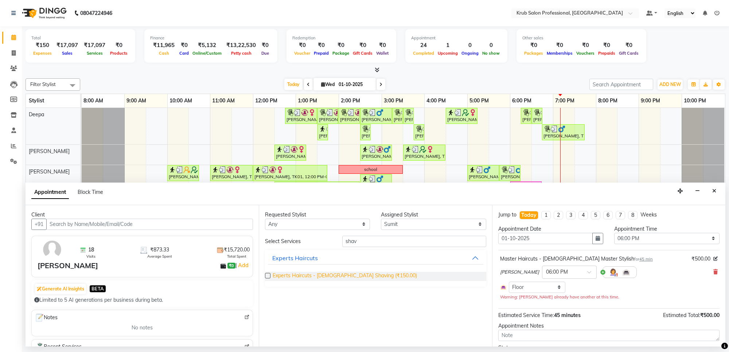
click at [368, 274] on span "Experts Haircuts - male Shaving (₹150.00)" at bounding box center [345, 276] width 144 height 9
checkbox input "false"
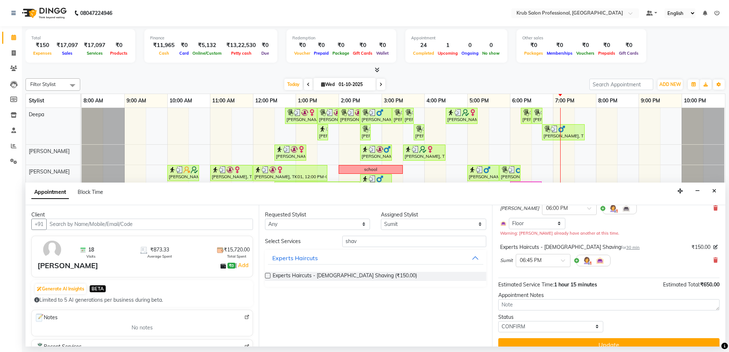
scroll to position [75, 0]
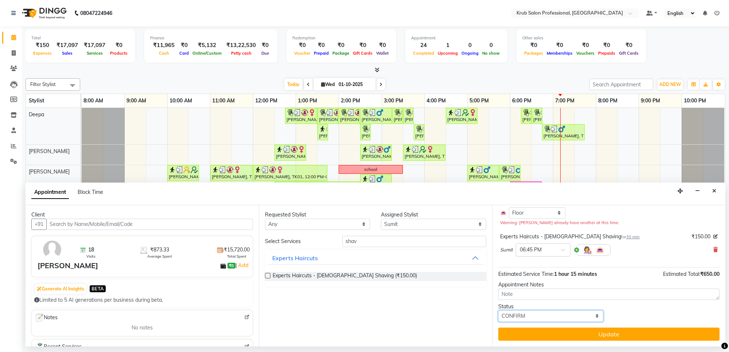
click at [551, 314] on select "Select TENTATIVE CONFIRM CHECK-IN UPCOMING" at bounding box center [551, 316] width 105 height 11
select select "check-in"
click at [499, 311] on select "Select TENTATIVE CONFIRM CHECK-IN UPCOMING" at bounding box center [551, 316] width 105 height 11
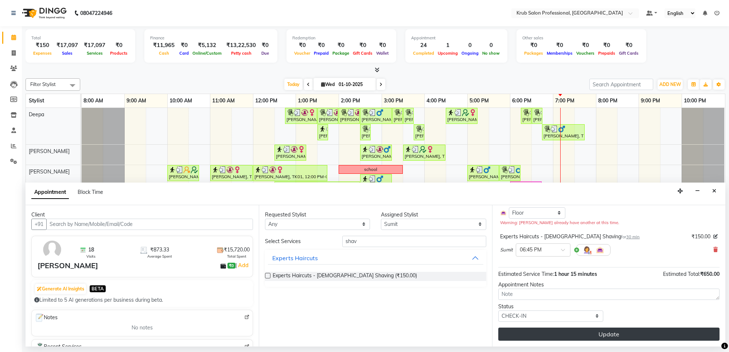
click at [594, 332] on button "Update" at bounding box center [609, 334] width 221 height 13
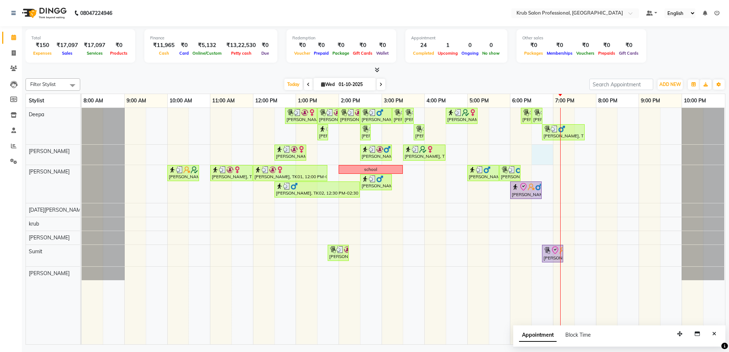
click at [547, 155] on div "Devika pashine, TK01, 12:45 PM-01:30 PM, Manicure & Pedicure - LYN Pedicure Dev…" at bounding box center [404, 226] width 644 height 237
select select "66021"
select select "tentative"
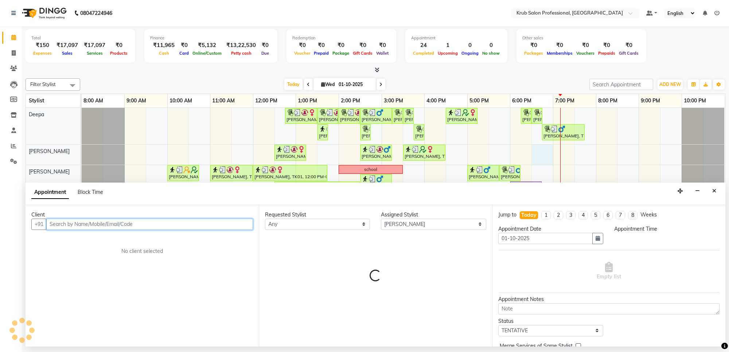
select select "1110"
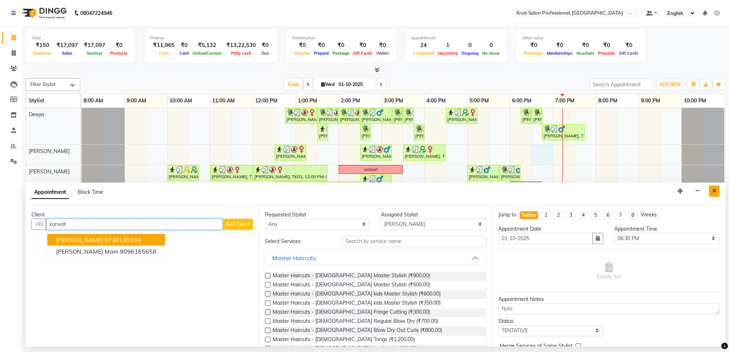
type input "karwat"
click at [715, 190] on icon "Close" at bounding box center [715, 191] width 4 height 5
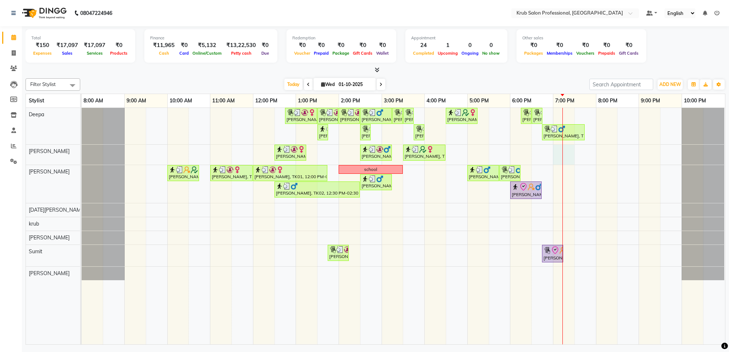
click at [562, 163] on div "Devika pashine, TK01, 12:45 PM-01:30 PM, Manicure & Pedicure - LYN Pedicure Dev…" at bounding box center [404, 226] width 644 height 237
select select "66021"
select select "tentative"
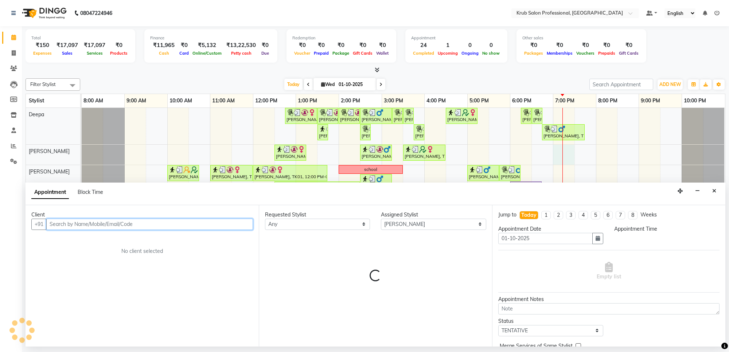
select select "1140"
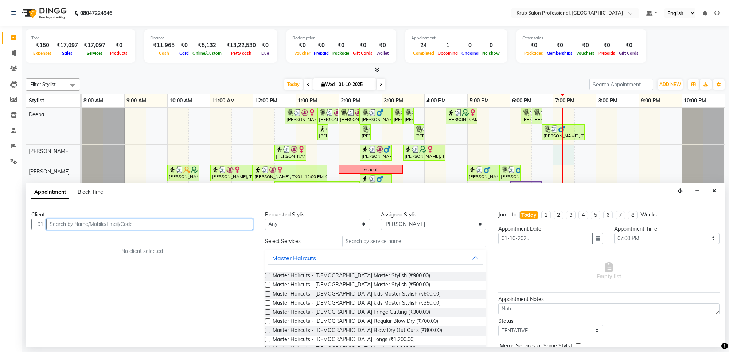
click at [179, 224] on input "text" at bounding box center [149, 224] width 207 height 11
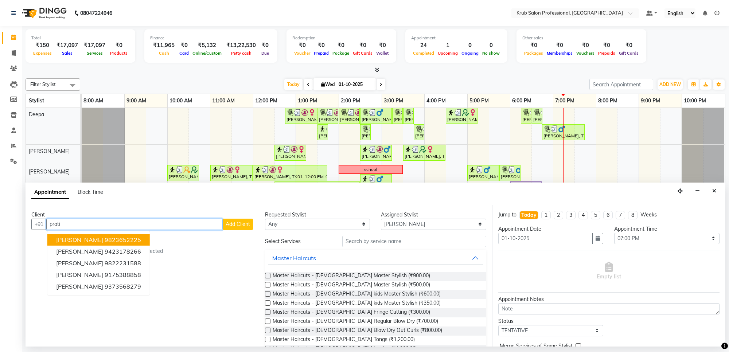
click at [95, 236] on button "Pratik Tapadia 9823652225" at bounding box center [98, 240] width 102 height 12
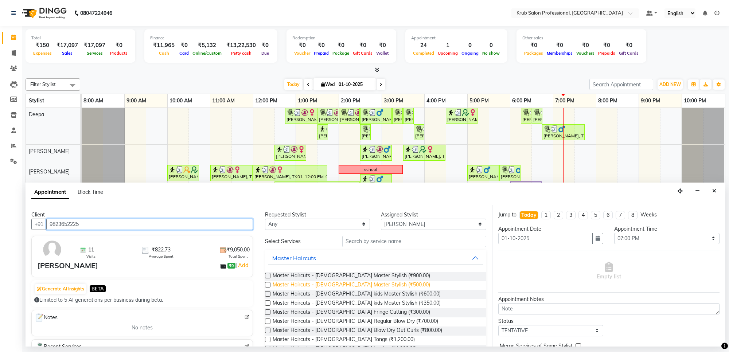
type input "9823652225"
click at [353, 282] on span "Master Haircuts - male Master Stylish (₹500.00)" at bounding box center [352, 285] width 158 height 9
checkbox input "false"
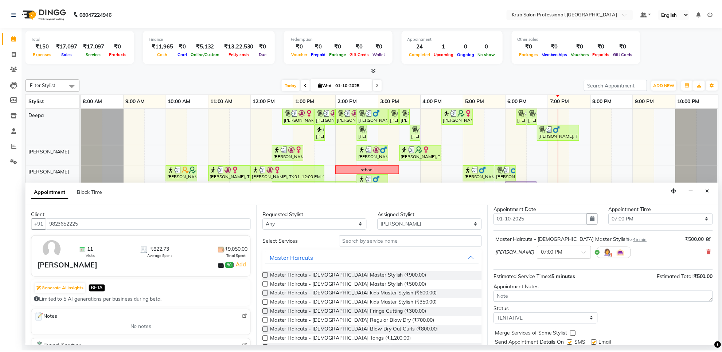
scroll to position [44, 0]
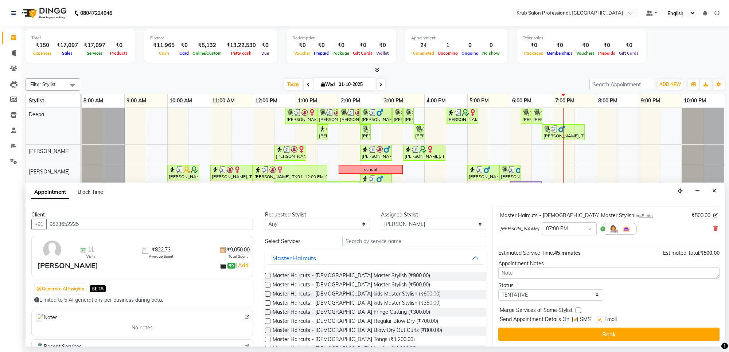
click at [599, 321] on label at bounding box center [599, 319] width 5 height 5
click at [599, 321] on input "checkbox" at bounding box center [599, 320] width 5 height 5
checkbox input "false"
click at [577, 319] on label at bounding box center [575, 319] width 5 height 5
click at [577, 319] on input "checkbox" at bounding box center [575, 320] width 5 height 5
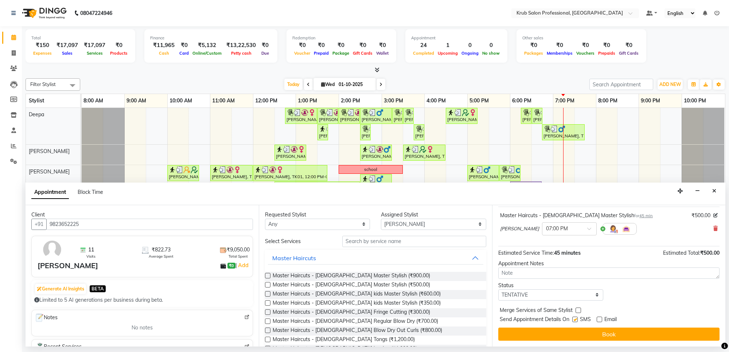
checkbox input "false"
click at [554, 291] on select "Select TENTATIVE CONFIRM CHECK-IN UPCOMING" at bounding box center [551, 295] width 105 height 11
select select "check-in"
click at [499, 290] on select "Select TENTATIVE CONFIRM CHECK-IN UPCOMING" at bounding box center [551, 295] width 105 height 11
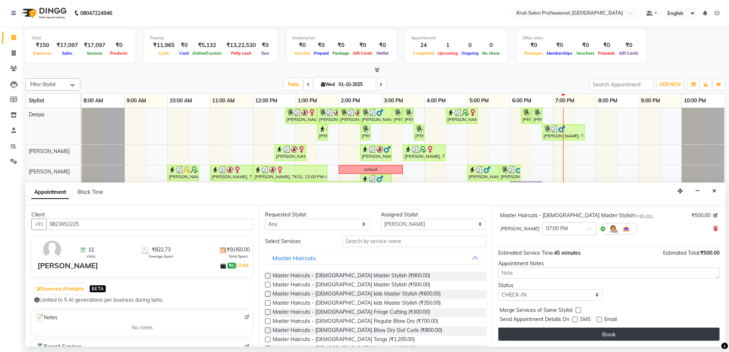
click at [586, 332] on button "Book" at bounding box center [609, 334] width 221 height 13
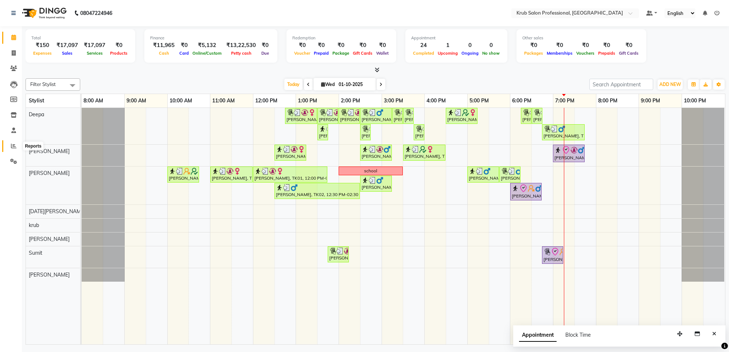
click at [13, 144] on icon at bounding box center [13, 145] width 5 height 5
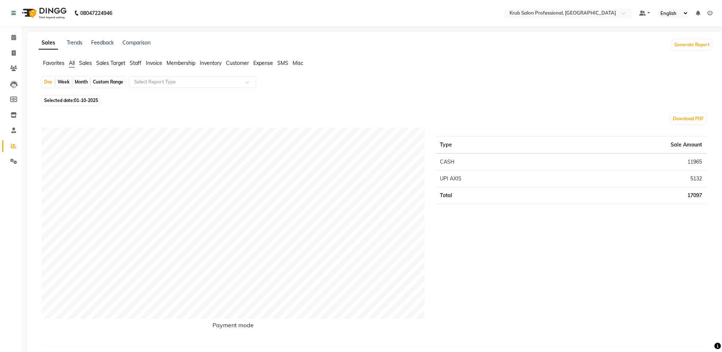
click at [79, 77] on div "Month" at bounding box center [81, 82] width 17 height 10
select select "10"
select select "2025"
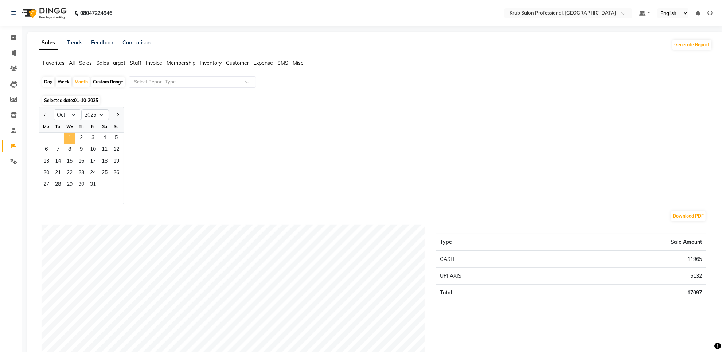
click at [71, 137] on span "1" at bounding box center [70, 139] width 12 height 12
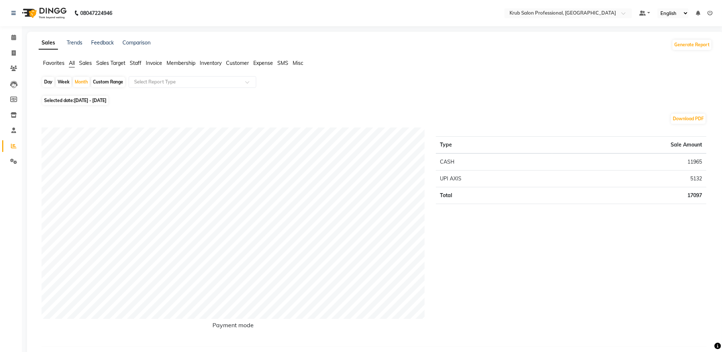
click at [114, 81] on div "Custom Range" at bounding box center [108, 82] width 34 height 10
select select "10"
select select "2025"
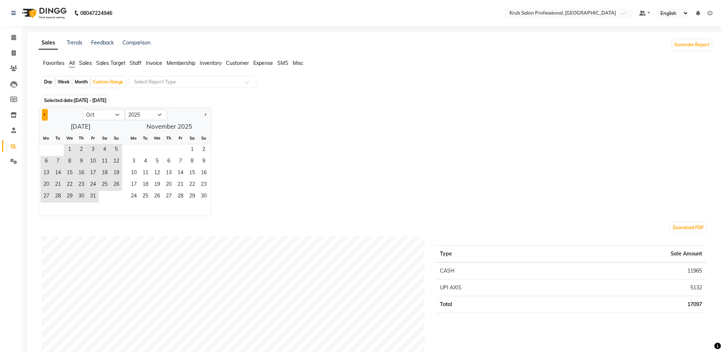
click at [43, 116] on button "Previous month" at bounding box center [45, 115] width 6 height 12
select select "9"
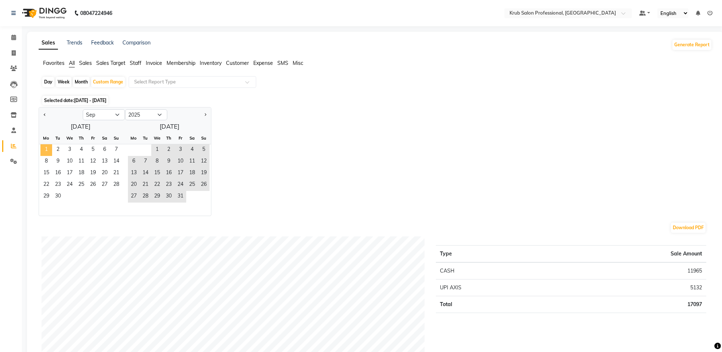
click at [43, 151] on span "1" at bounding box center [46, 150] width 12 height 12
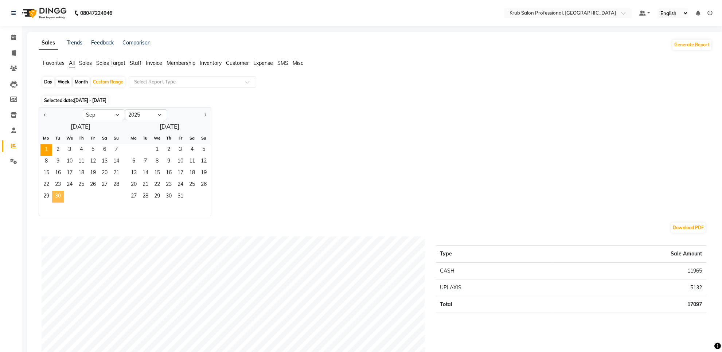
click at [59, 193] on span "30" at bounding box center [58, 197] width 12 height 12
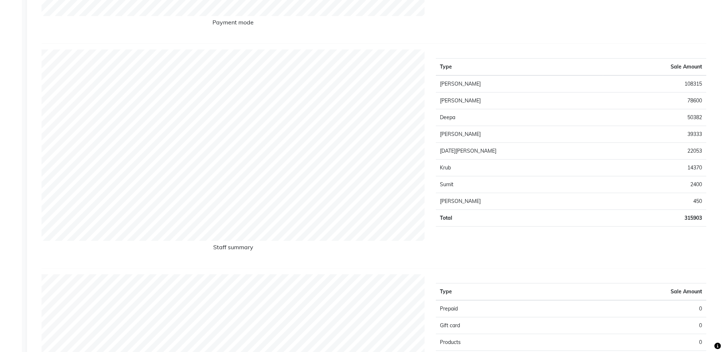
scroll to position [305, 0]
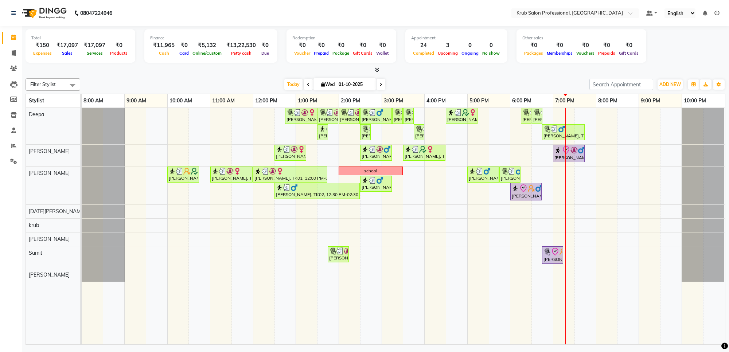
drag, startPoint x: 50, startPoint y: 51, endPoint x: 44, endPoint y: 50, distance: 5.9
click at [48, 51] on span "Expenses" at bounding box center [42, 53] width 22 height 5
click at [42, 50] on div "Expenses" at bounding box center [42, 53] width 22 height 8
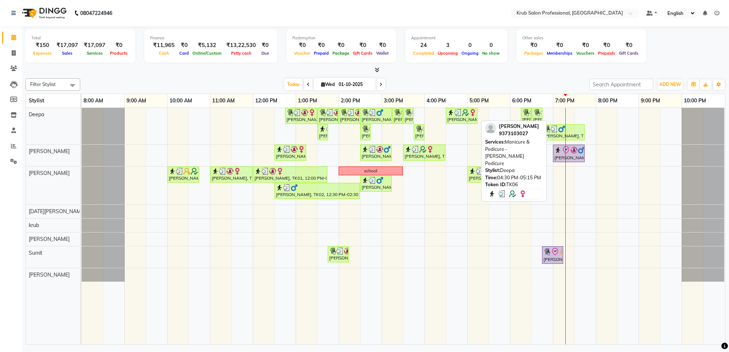
click at [455, 115] on img at bounding box center [458, 112] width 7 height 7
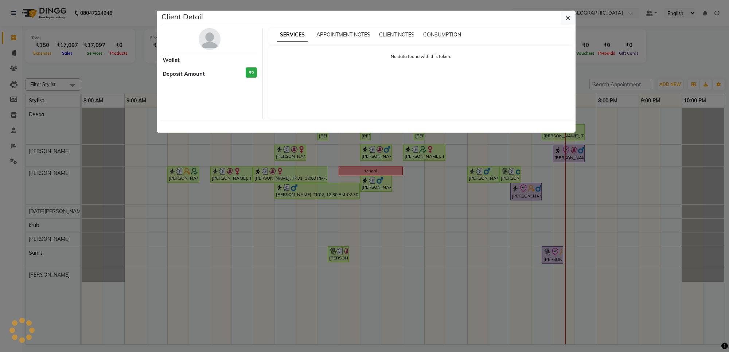
select select "3"
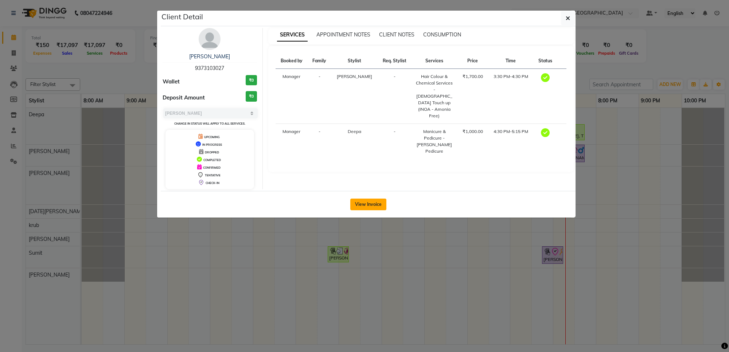
click at [365, 200] on button "View Invoice" at bounding box center [368, 205] width 36 height 12
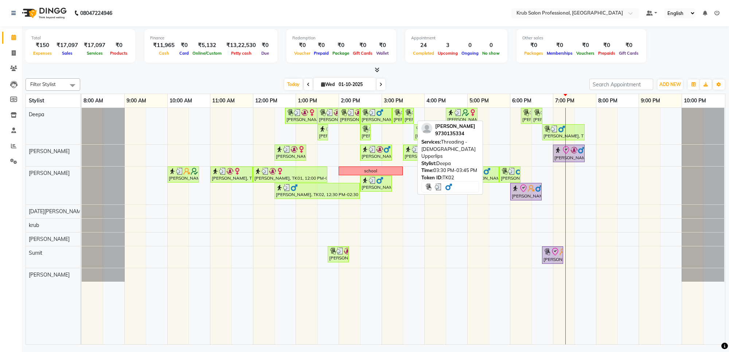
click at [410, 116] on img at bounding box center [408, 112] width 7 height 7
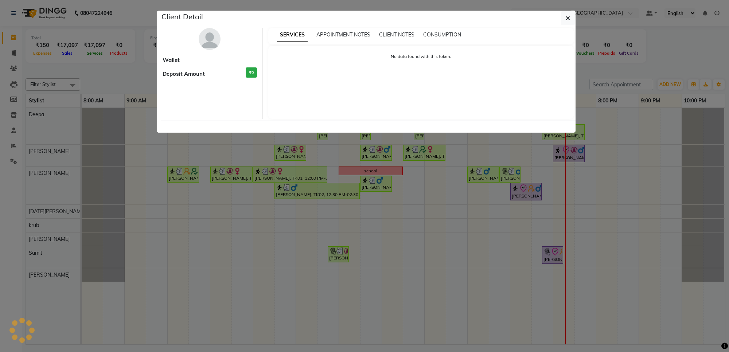
select select "3"
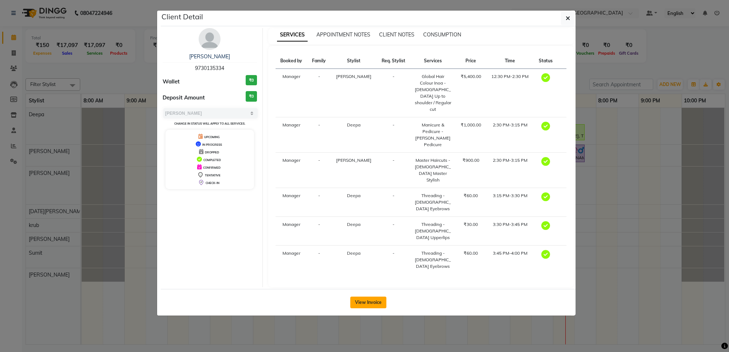
click at [362, 297] on button "View Invoice" at bounding box center [368, 303] width 36 height 12
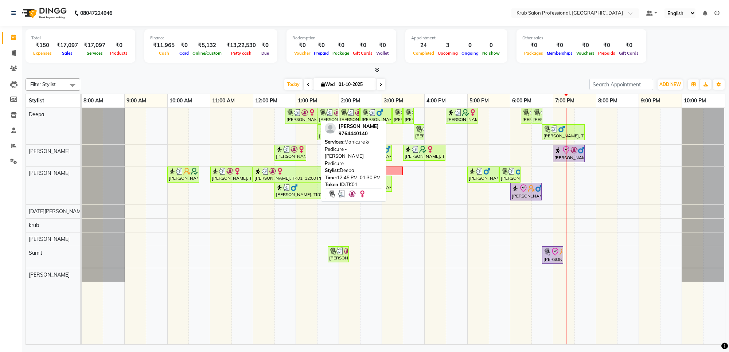
click at [305, 119] on div "[PERSON_NAME], TK01, 12:45 PM-01:30 PM, Manicure & Pedicure - [PERSON_NAME] Ped…" at bounding box center [301, 116] width 31 height 14
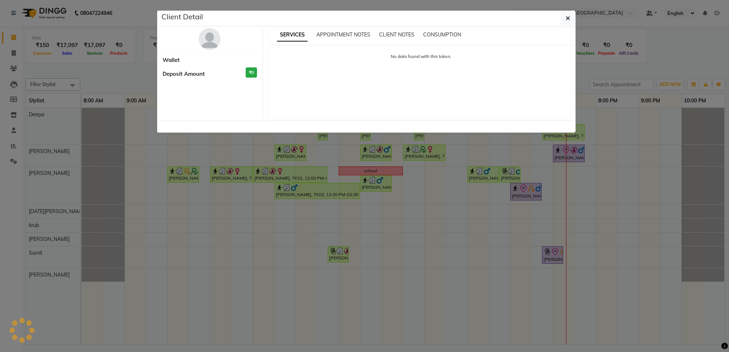
select select "3"
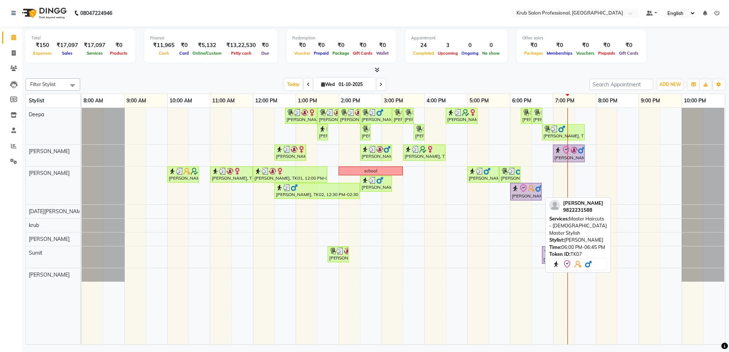
click at [524, 192] on icon at bounding box center [523, 188] width 9 height 9
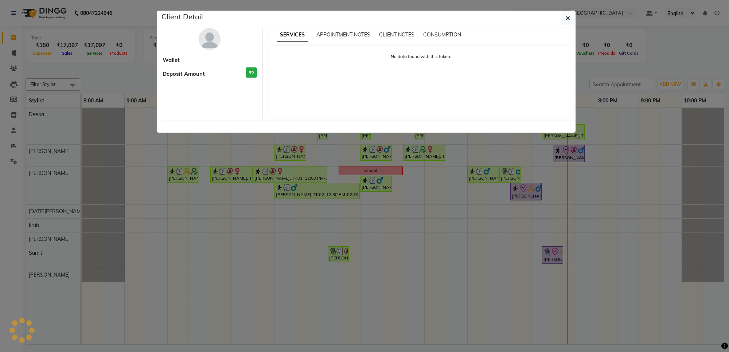
select select "8"
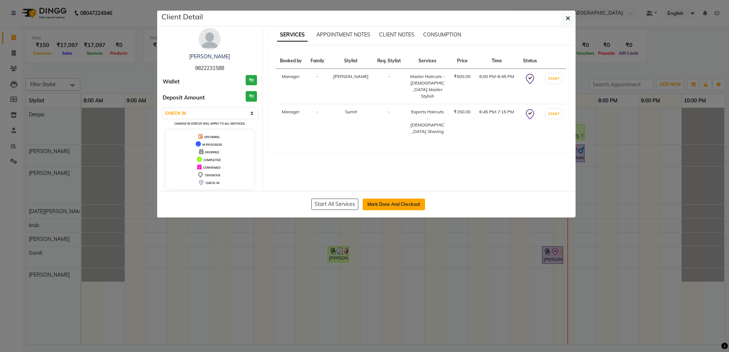
click at [385, 203] on button "Mark Done And Checkout" at bounding box center [394, 205] width 62 height 12
select select "service"
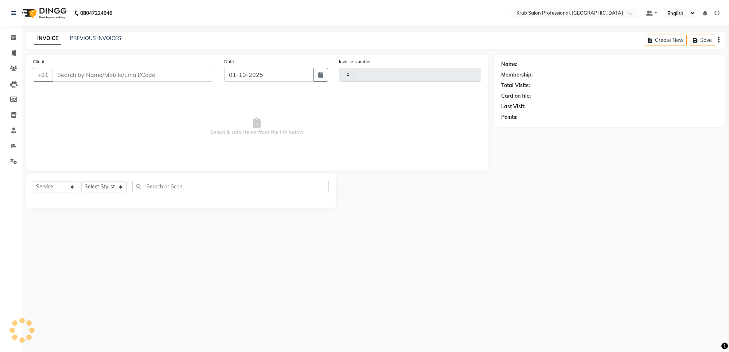
type input "1428"
select select "7490"
type input "9822231588"
select select "92158"
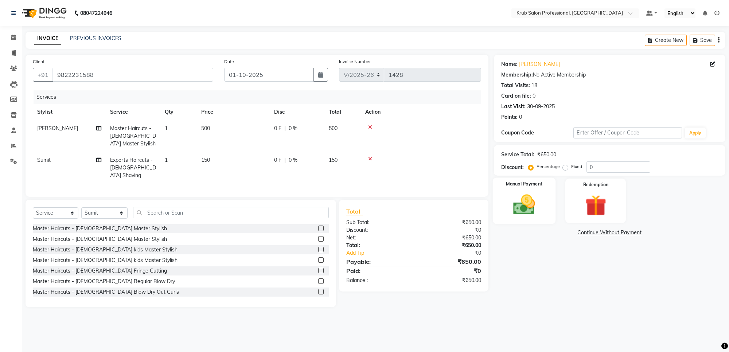
click at [532, 199] on img at bounding box center [525, 205] width 36 height 26
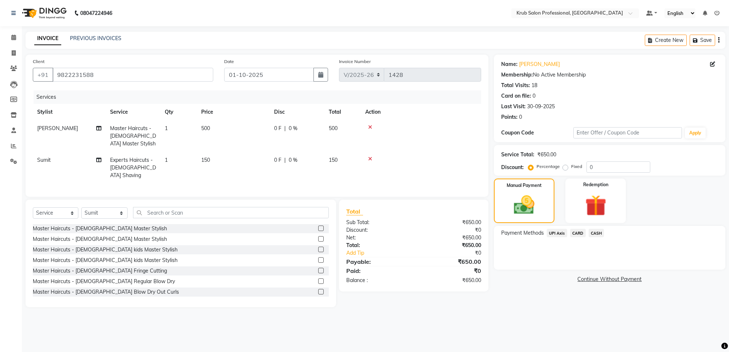
click at [557, 232] on span "UPI Axis" at bounding box center [557, 233] width 20 height 8
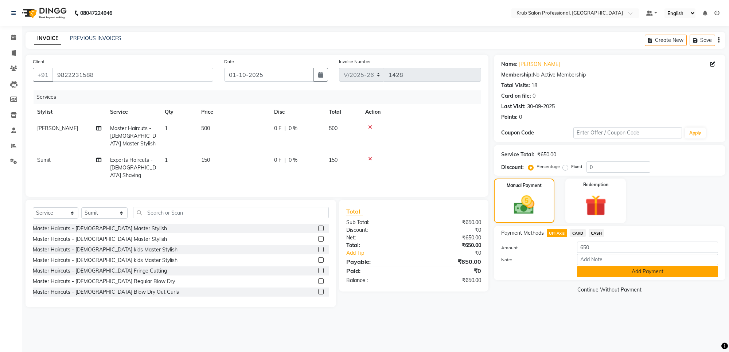
click at [619, 271] on button "Add Payment" at bounding box center [647, 271] width 141 height 11
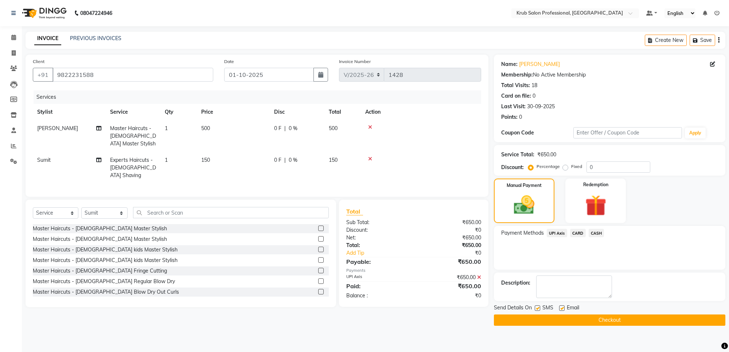
click at [563, 309] on label at bounding box center [561, 308] width 5 height 5
click at [563, 309] on input "checkbox" at bounding box center [561, 308] width 5 height 5
checkbox input "false"
click at [566, 320] on button "Checkout" at bounding box center [610, 320] width 232 height 11
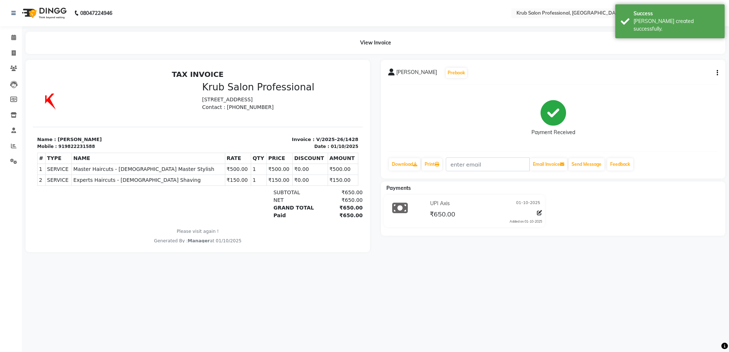
select select "service"
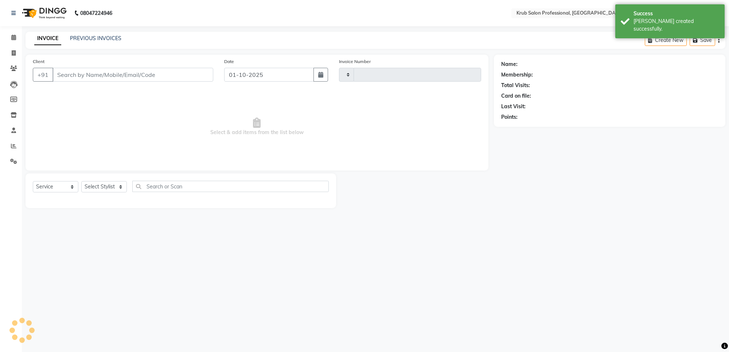
type input "1429"
select select "7490"
type input "9822231588"
select select "92158"
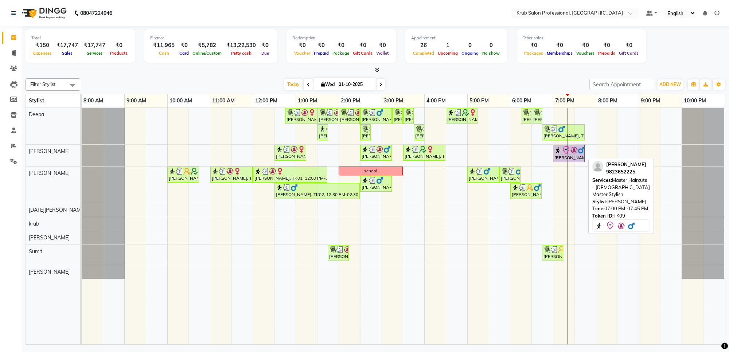
click at [565, 150] on icon at bounding box center [566, 150] width 9 height 9
select select "8"
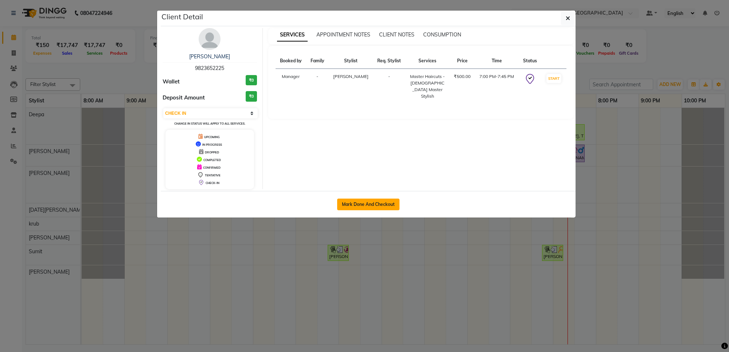
click at [356, 203] on button "Mark Done And Checkout" at bounding box center [368, 205] width 62 height 12
select select "service"
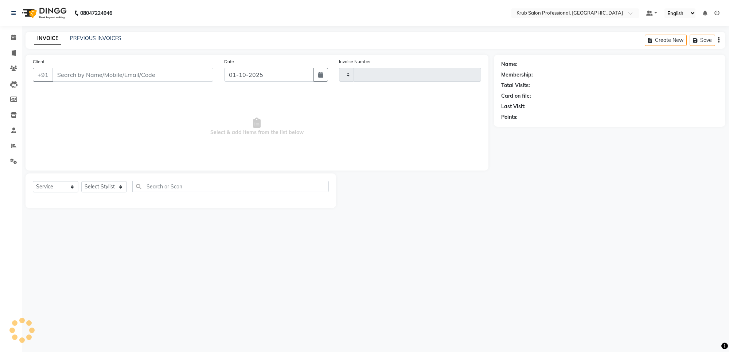
type input "1429"
select select "7490"
type input "9823652225"
select select "66021"
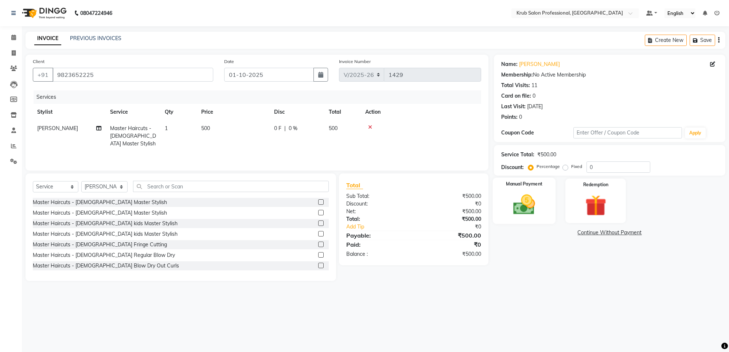
click at [524, 201] on img at bounding box center [525, 205] width 36 height 26
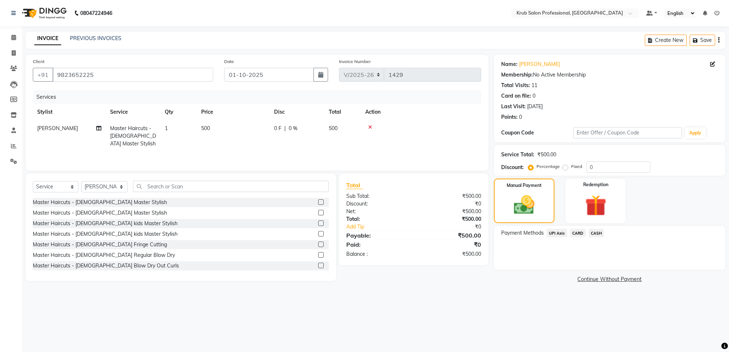
click at [598, 232] on span "CASH" at bounding box center [597, 233] width 16 height 8
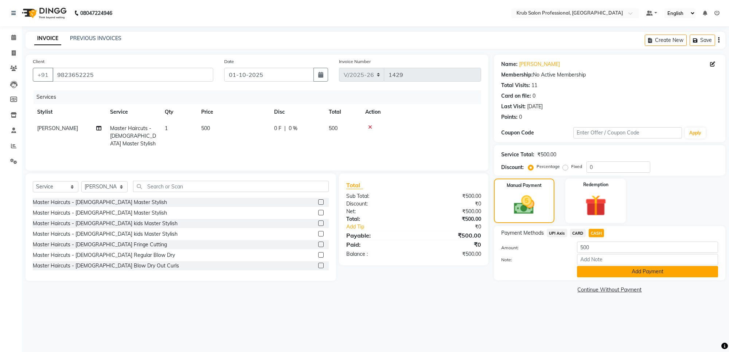
click at [618, 269] on button "Add Payment" at bounding box center [647, 271] width 141 height 11
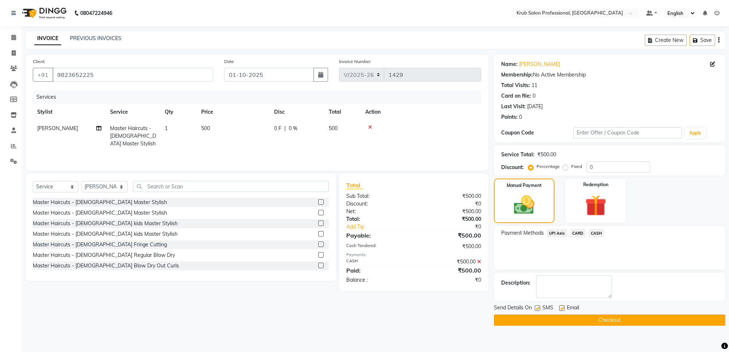
click at [563, 309] on label at bounding box center [561, 308] width 5 height 5
click at [563, 309] on input "checkbox" at bounding box center [561, 308] width 5 height 5
checkbox input "false"
click at [564, 318] on button "Checkout" at bounding box center [610, 320] width 232 height 11
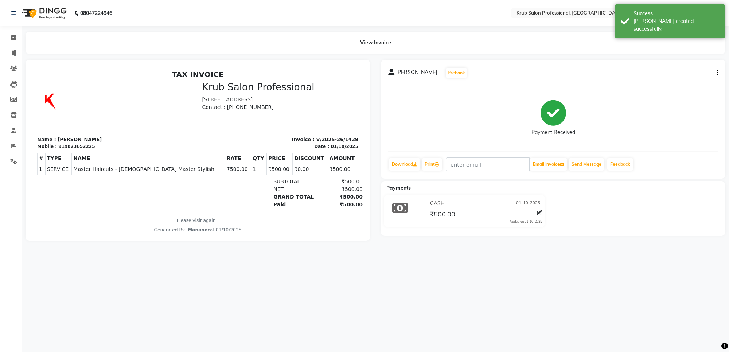
select select "service"
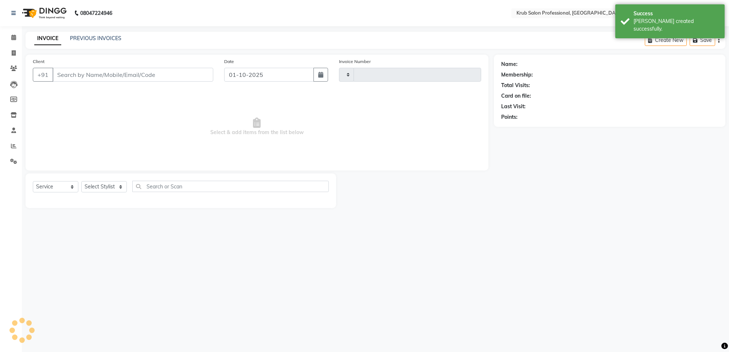
type input "1430"
select select "7490"
type input "9823652225"
select select "66021"
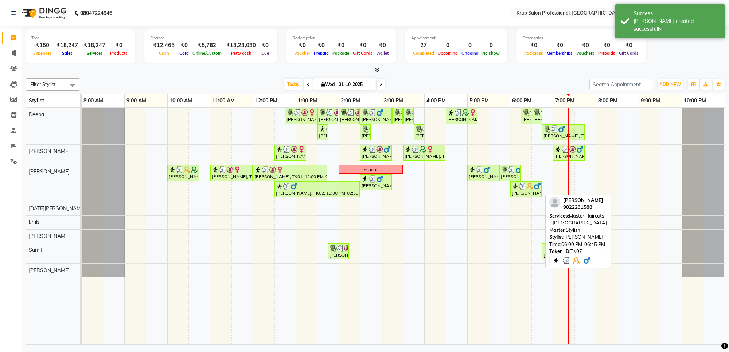
click at [525, 193] on div "[PERSON_NAME], TK07, 06:00 PM-06:45 PM, Master Haircuts - [DEMOGRAPHIC_DATA] Ma…" at bounding box center [526, 190] width 30 height 14
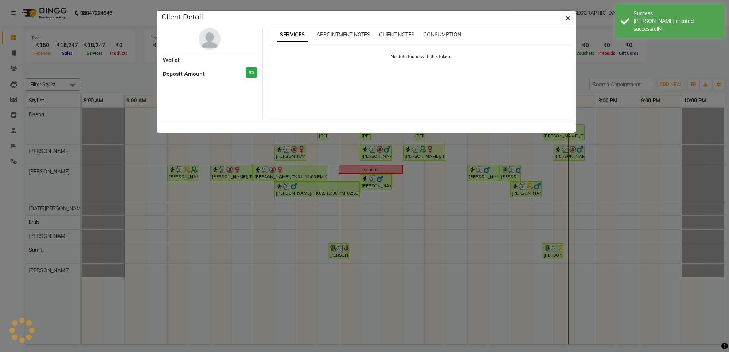
select select "3"
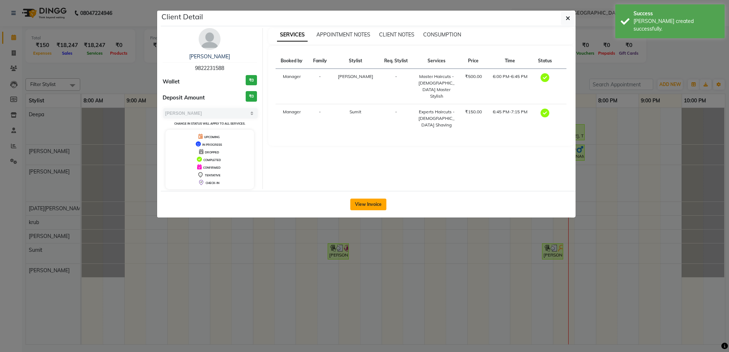
click at [369, 203] on button "View Invoice" at bounding box center [368, 205] width 36 height 12
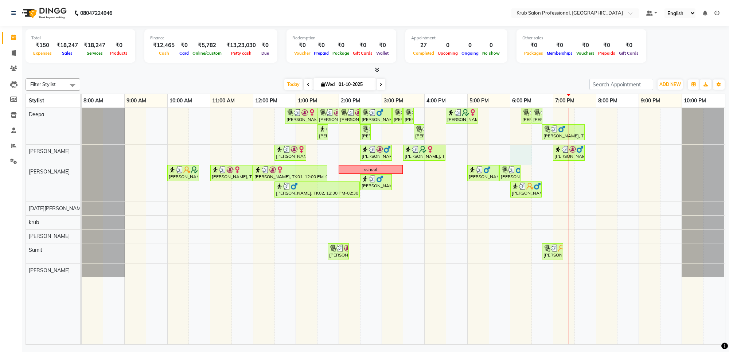
click at [521, 152] on div "Devika pashine, TK01, 12:45 PM-01:30 PM, Manicure & Pedicure - LYN Pedicure Dev…" at bounding box center [404, 226] width 644 height 237
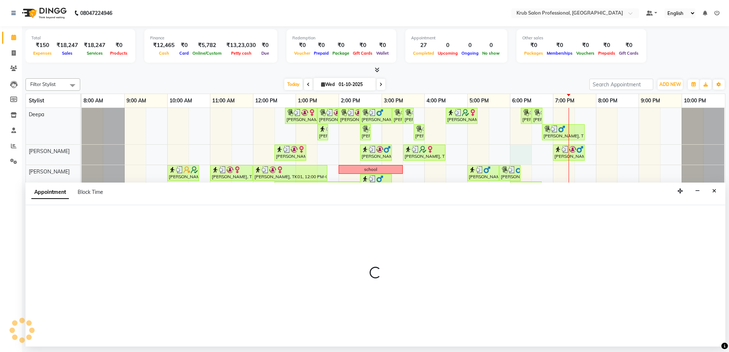
select select "66021"
select select "1080"
select select "tentative"
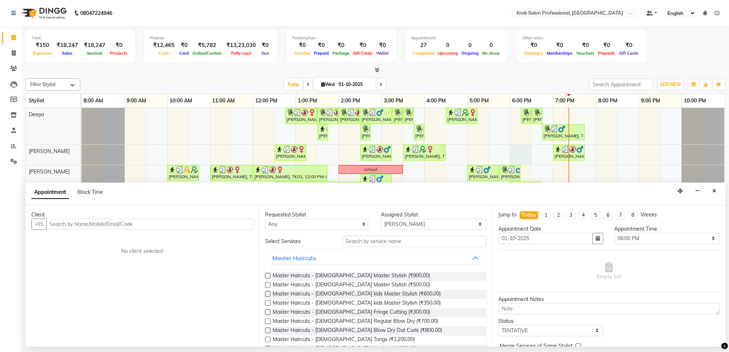
click at [72, 223] on input "text" at bounding box center [149, 224] width 207 height 11
type input "9021505777"
click at [234, 221] on span "Add Client" at bounding box center [238, 224] width 24 height 7
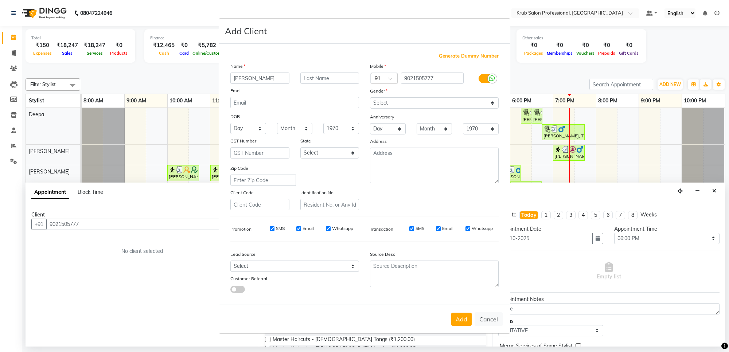
type input "[PERSON_NAME]"
click at [311, 77] on input "text" at bounding box center [329, 78] width 59 height 11
type input "[PERSON_NAME]"
click at [427, 100] on select "Select Male Female Other Prefer Not To Say" at bounding box center [434, 102] width 129 height 11
select select "male"
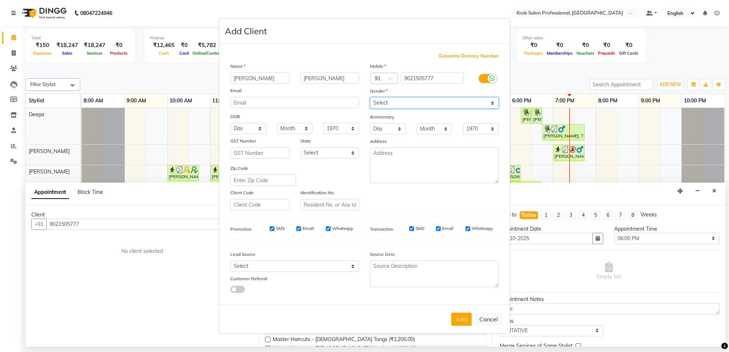
click at [370, 98] on select "Select Male Female Other Prefer Not To Say" at bounding box center [434, 102] width 129 height 11
click at [460, 317] on button "Add" at bounding box center [461, 319] width 20 height 13
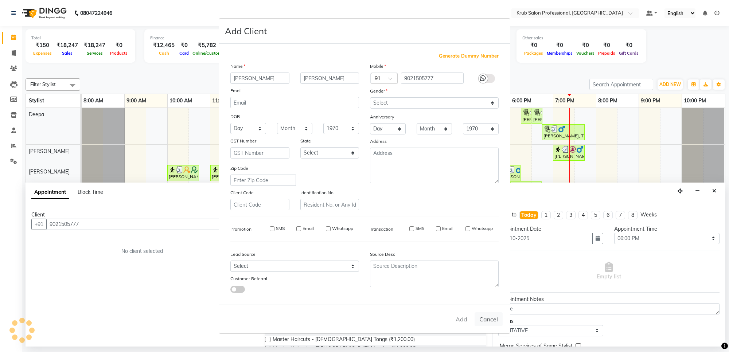
select select
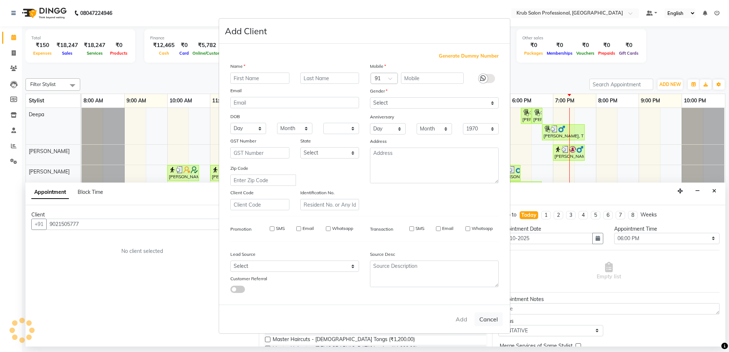
select select
checkbox input "false"
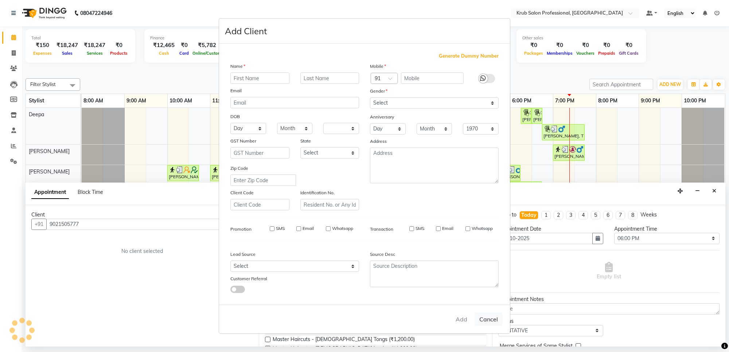
checkbox input "false"
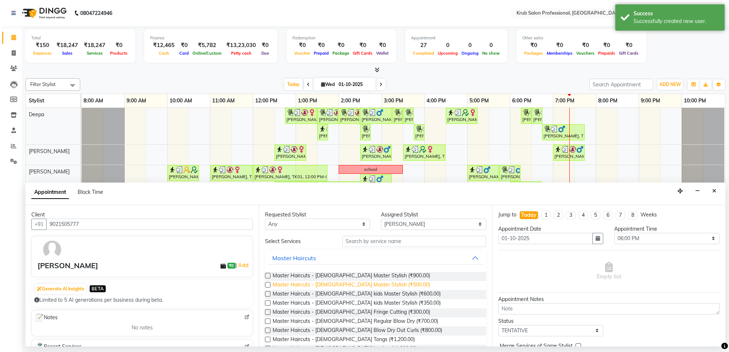
click at [364, 284] on span "Master Haircuts - male Master Stylish (₹500.00)" at bounding box center [352, 285] width 158 height 9
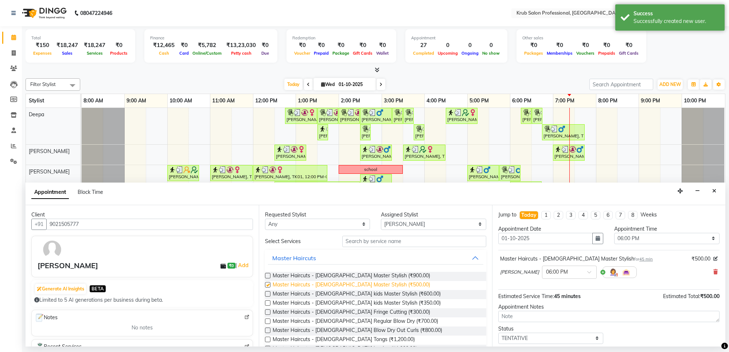
checkbox input "false"
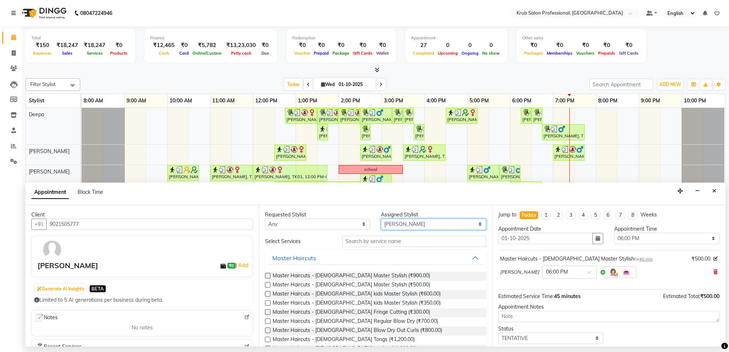
click at [407, 223] on select "Select Deepa Kartik Wanjari krub Raj shahnawaz Somil Sumit Vijay Shende" at bounding box center [433, 224] width 105 height 11
select select "92158"
click at [381, 219] on select "Select Deepa Kartik Wanjari krub Raj shahnawaz Somil Sumit Vijay Shende" at bounding box center [433, 224] width 105 height 11
click at [383, 300] on span "Master Haircuts - male kids Master Stylish (₹350.00)" at bounding box center [357, 303] width 168 height 9
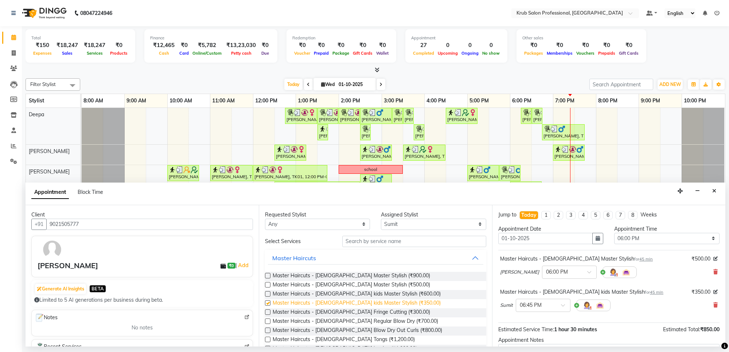
checkbox input "false"
click at [349, 244] on input "text" at bounding box center [414, 241] width 144 height 11
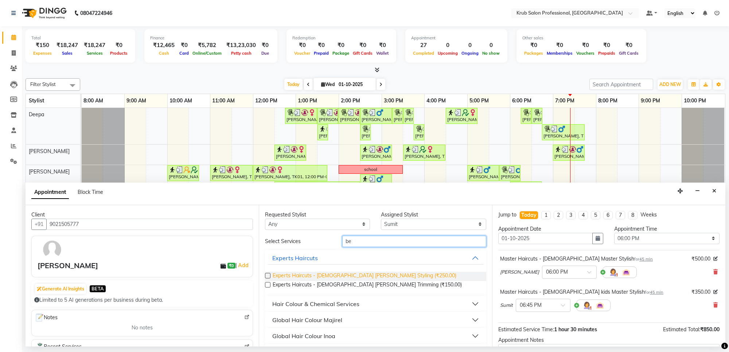
type input "be"
click at [357, 274] on span "Experts Haircuts - male Beard Styling (₹250.00)" at bounding box center [365, 276] width 184 height 9
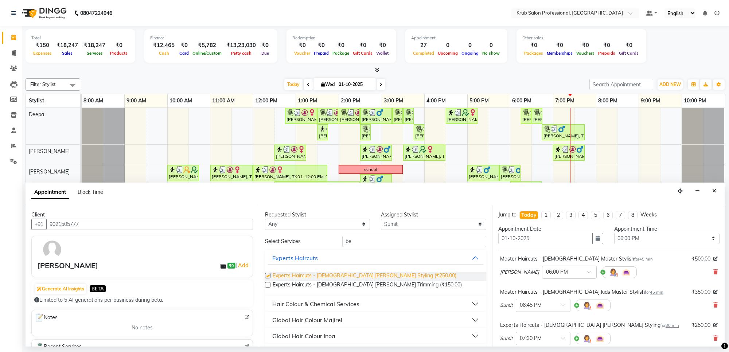
checkbox input "false"
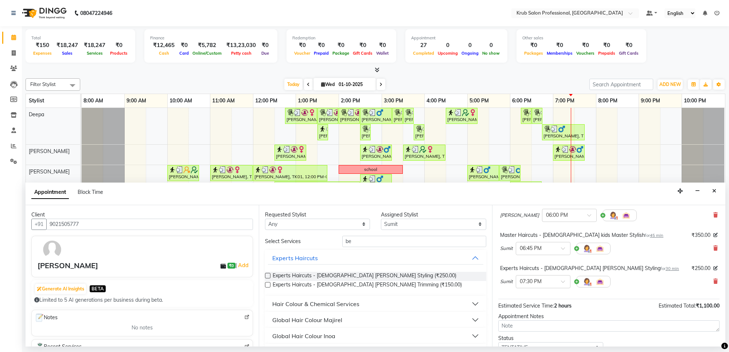
scroll to position [110, 0]
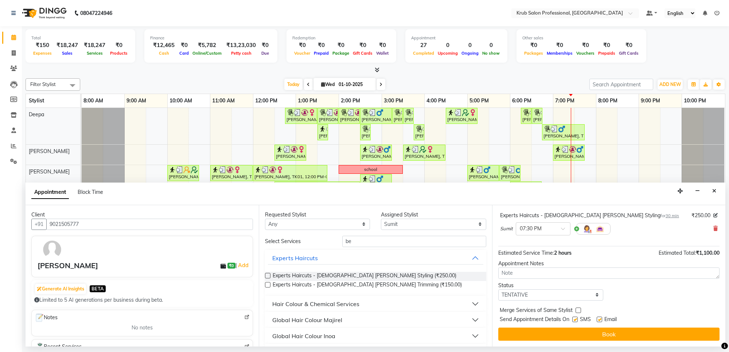
click at [601, 319] on label at bounding box center [599, 319] width 5 height 5
click at [601, 319] on input "checkbox" at bounding box center [599, 320] width 5 height 5
checkbox input "false"
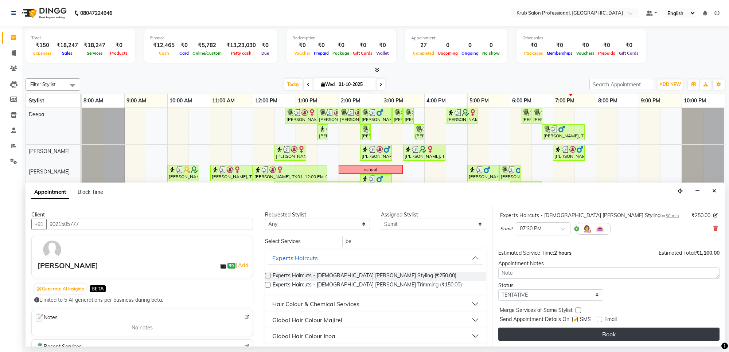
click at [604, 335] on button "Book" at bounding box center [609, 334] width 221 height 13
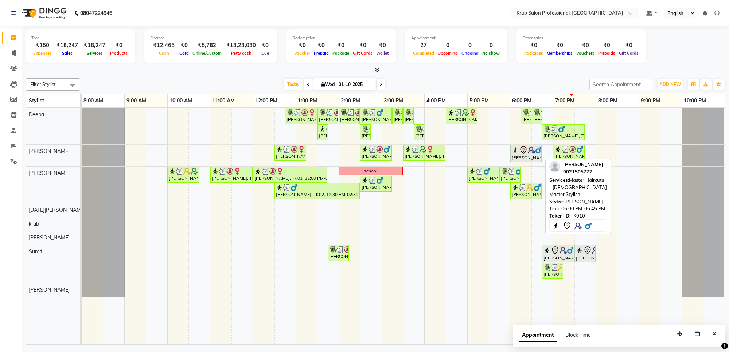
click at [518, 150] on img at bounding box center [515, 150] width 7 height 7
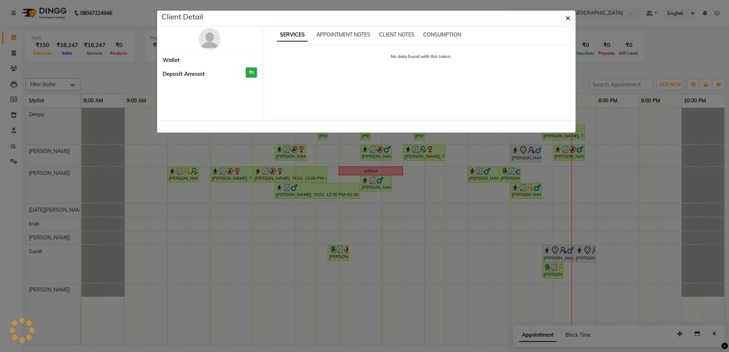
select select "7"
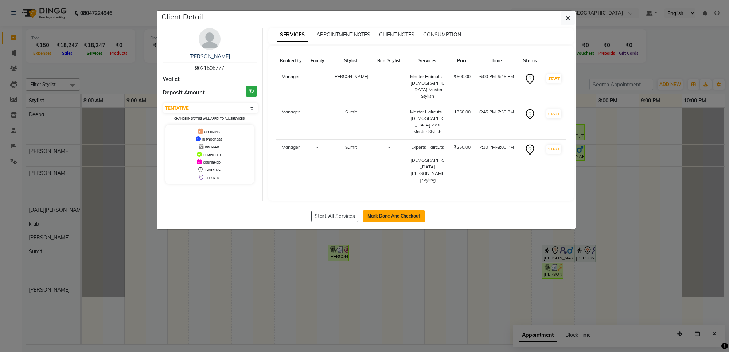
click at [410, 210] on button "Mark Done And Checkout" at bounding box center [394, 216] width 62 height 12
select select "service"
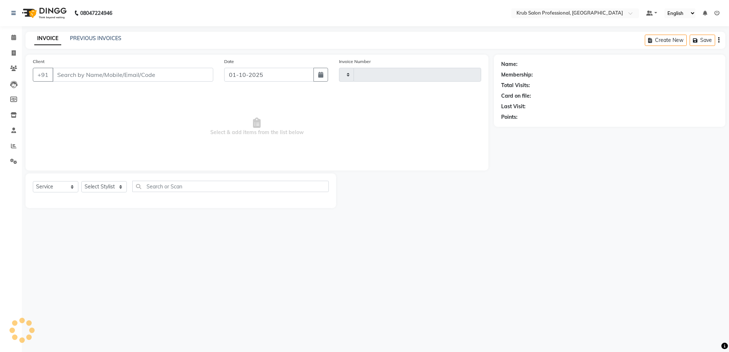
type input "1430"
select select "7490"
type input "9021505777"
select select "92158"
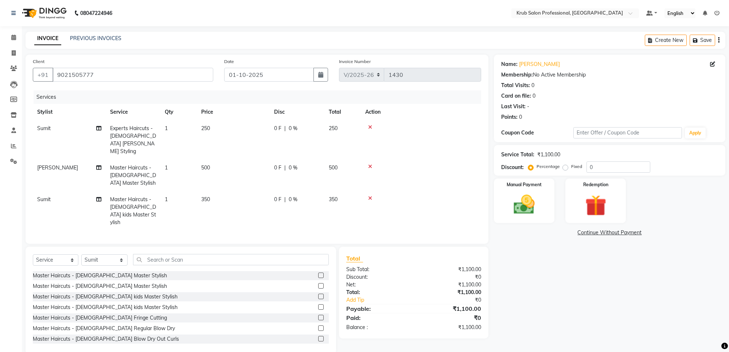
click at [49, 132] on td "Sumit" at bounding box center [69, 139] width 73 height 39
select select "92158"
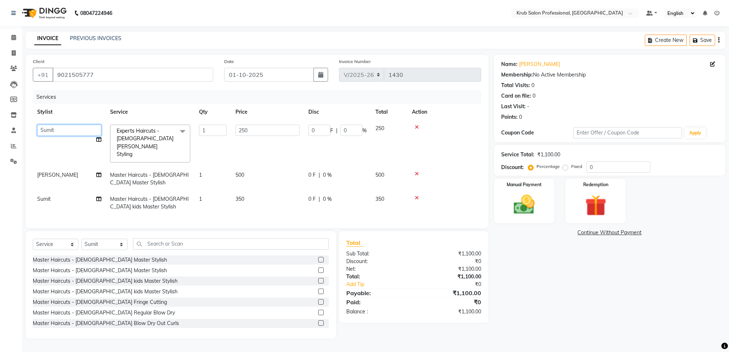
click at [61, 128] on select "Deepa Kartik Wanjari krub Manager Owner Raj shahnawaz Somil Sumit Vijay Shende" at bounding box center [69, 130] width 64 height 11
select select "91921"
click at [515, 206] on img at bounding box center [525, 205] width 36 height 26
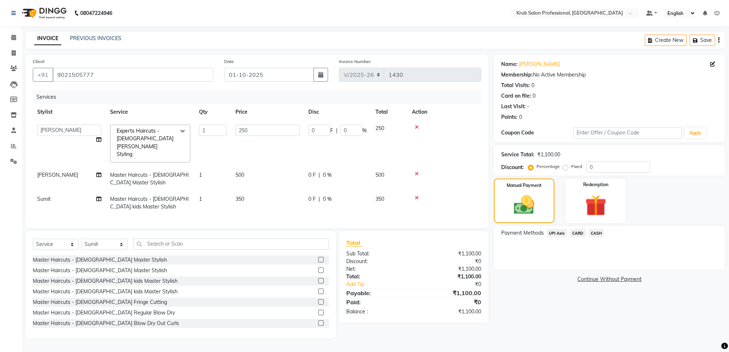
click at [596, 232] on span "CASH" at bounding box center [597, 233] width 16 height 8
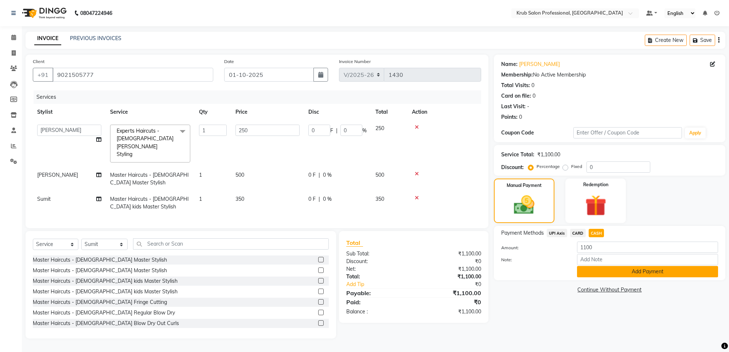
click at [619, 269] on button "Add Payment" at bounding box center [647, 271] width 141 height 11
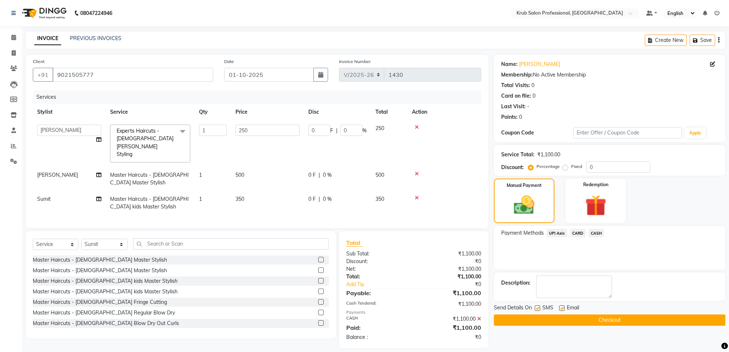
click at [563, 309] on label at bounding box center [561, 308] width 5 height 5
click at [563, 309] on input "checkbox" at bounding box center [561, 308] width 5 height 5
checkbox input "false"
click at [563, 318] on button "Checkout" at bounding box center [610, 320] width 232 height 11
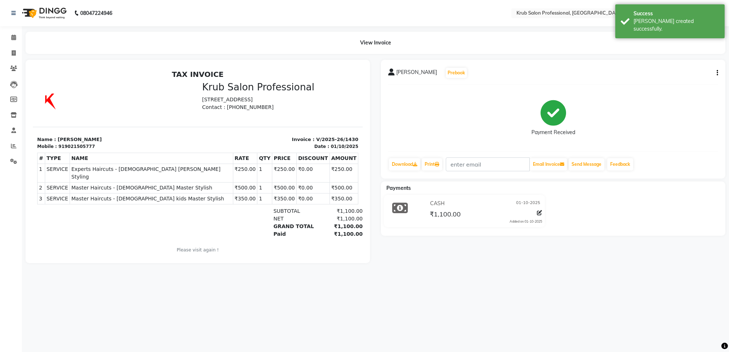
select select "7490"
select select "service"
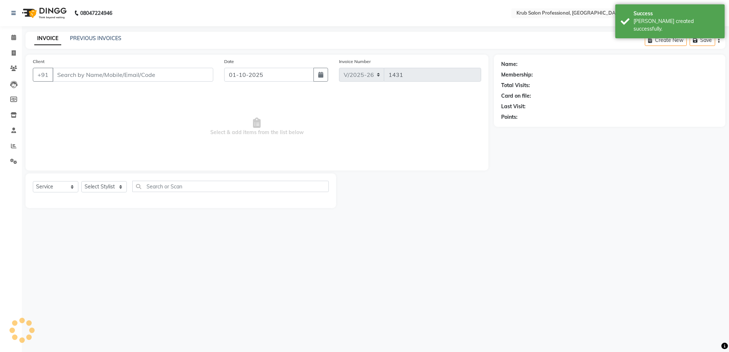
type input "9021505777"
select select "91921"
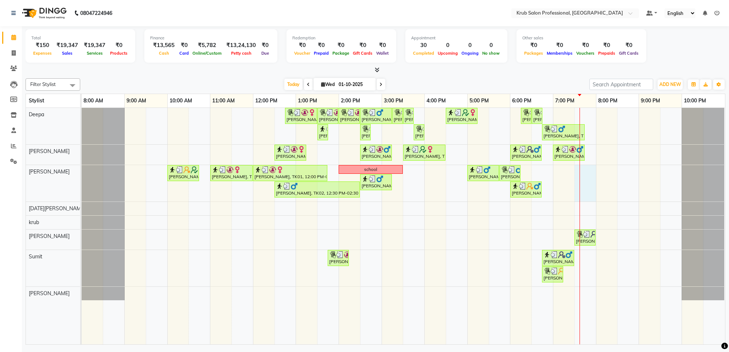
click at [580, 176] on div at bounding box center [580, 226] width 0 height 237
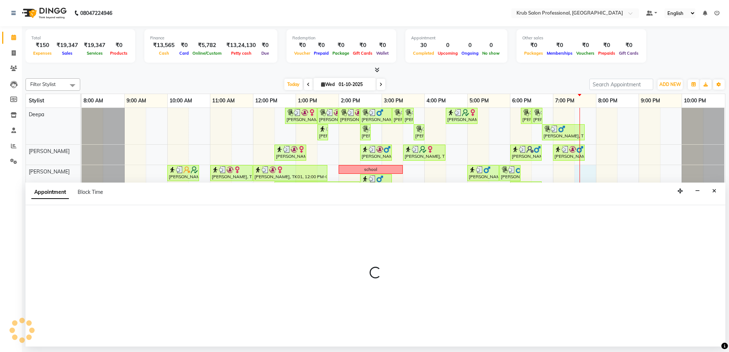
select select "66028"
select select "1170"
select select "tentative"
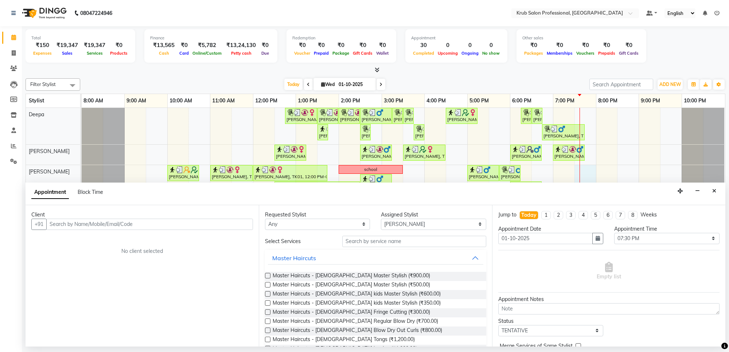
click at [133, 226] on input "text" at bounding box center [149, 224] width 207 height 11
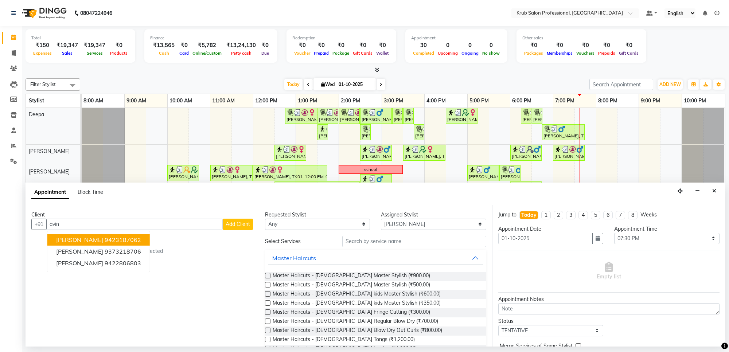
click at [99, 241] on span "[PERSON_NAME]" at bounding box center [79, 239] width 47 height 7
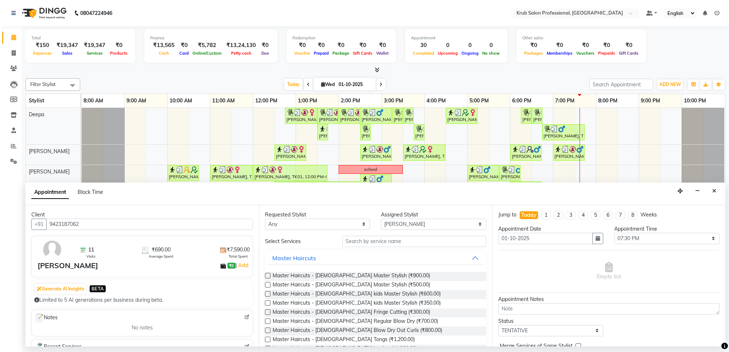
type input "9423187062"
click at [373, 242] on input "text" at bounding box center [414, 241] width 144 height 11
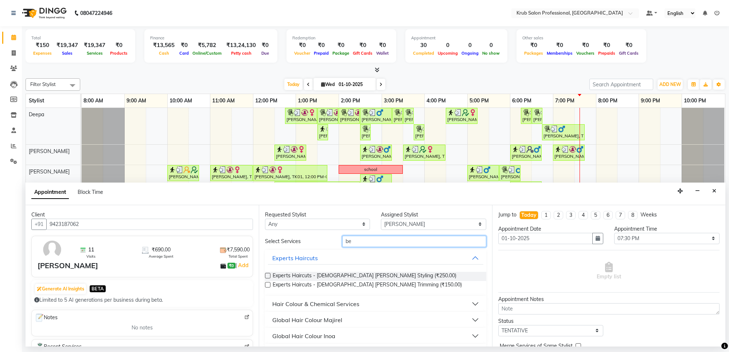
type input "be"
click at [267, 276] on label at bounding box center [267, 275] width 5 height 5
click at [267, 276] on input "checkbox" at bounding box center [267, 276] width 5 height 5
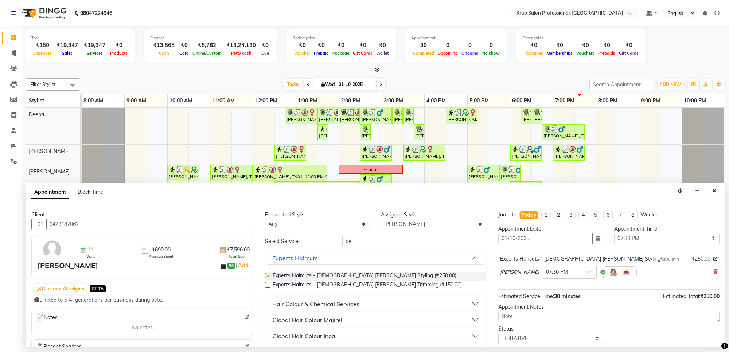
checkbox input "false"
click at [551, 338] on select "Select TENTATIVE CONFIRM CHECK-IN UPCOMING" at bounding box center [551, 338] width 105 height 11
select select "confirm booking"
click at [499, 333] on select "Select TENTATIVE CONFIRM CHECK-IN UPCOMING" at bounding box center [551, 338] width 105 height 11
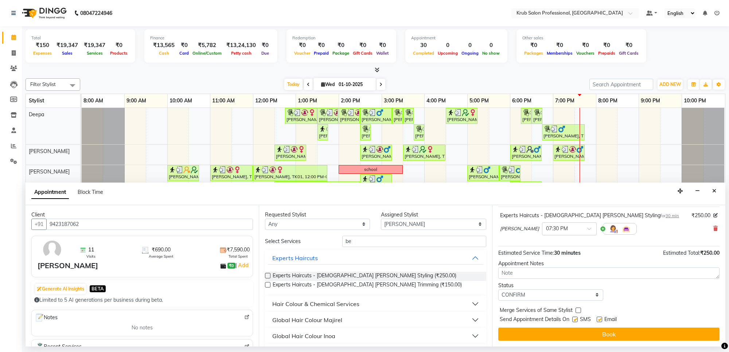
click at [598, 319] on label at bounding box center [599, 319] width 5 height 5
click at [598, 319] on input "checkbox" at bounding box center [599, 320] width 5 height 5
checkbox input "false"
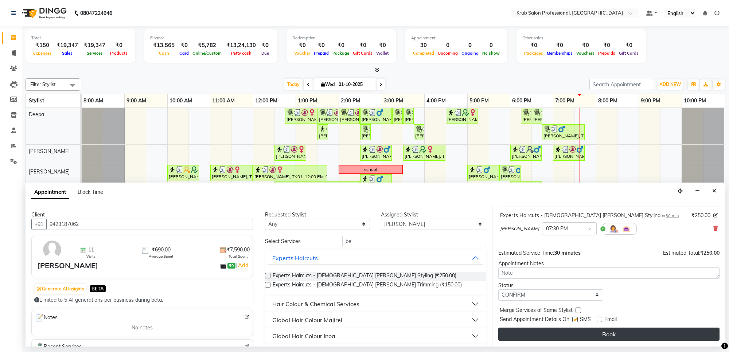
click at [582, 336] on button "Book" at bounding box center [609, 334] width 221 height 13
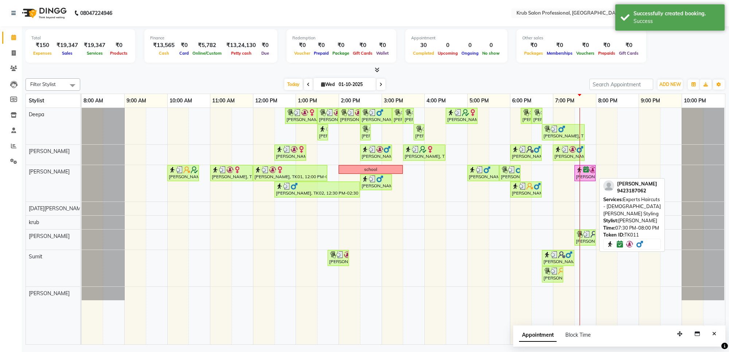
click at [587, 179] on div "[PERSON_NAME], TK11, 07:30 PM-08:00 PM, Experts Haircuts - [DEMOGRAPHIC_DATA] […" at bounding box center [585, 173] width 20 height 14
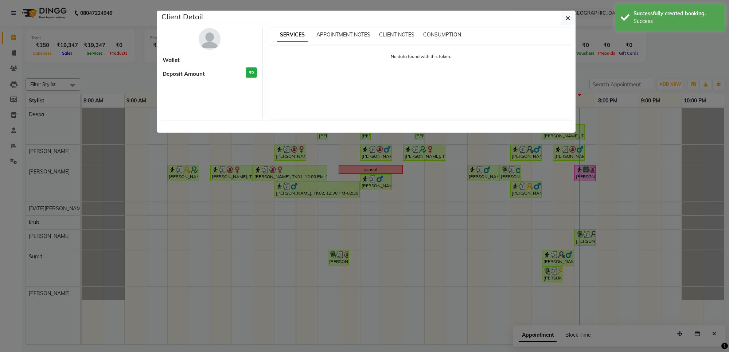
select select "6"
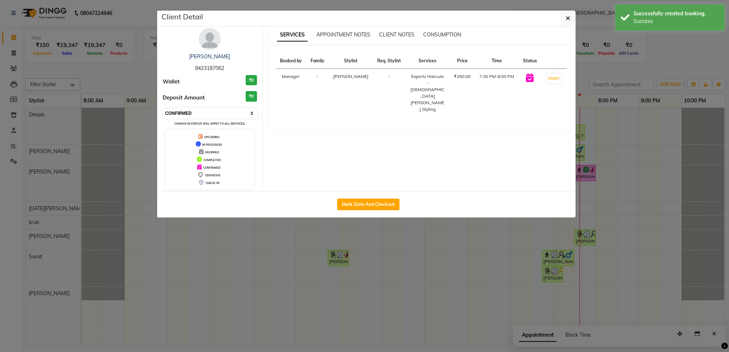
click at [240, 109] on select "Select IN SERVICE CONFIRMED TENTATIVE CHECK IN MARK DONE DROPPED UPCOMING" at bounding box center [210, 113] width 94 height 10
click at [384, 201] on button "Mark Done And Checkout" at bounding box center [368, 205] width 62 height 12
select select "service"
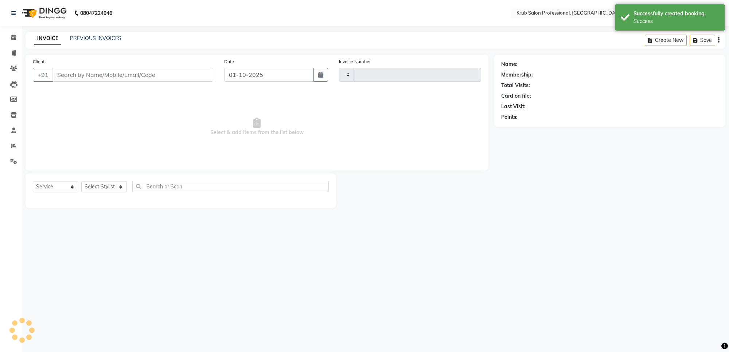
type input "1431"
select select "7490"
type input "9423187062"
select select "66028"
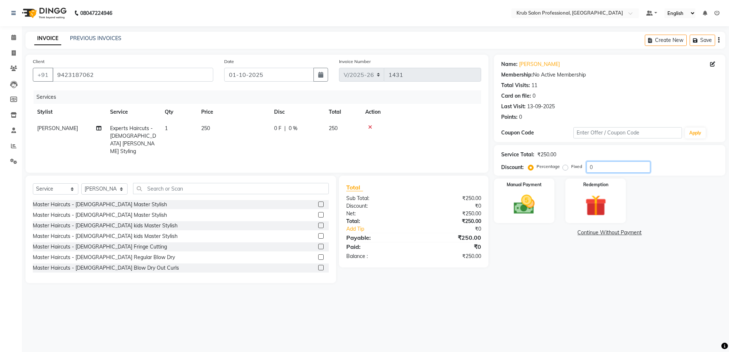
click at [604, 165] on input "0" at bounding box center [619, 167] width 64 height 11
type input "20"
click at [526, 256] on div "Name: Avinash Agrawal Membership: No Active Membership Total Visits: 11 Card on…" at bounding box center [612, 169] width 237 height 229
click at [535, 196] on img at bounding box center [525, 205] width 36 height 26
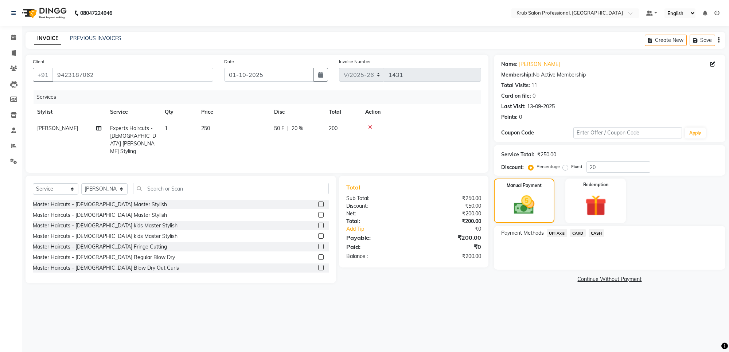
click at [598, 234] on span "CASH" at bounding box center [597, 233] width 16 height 8
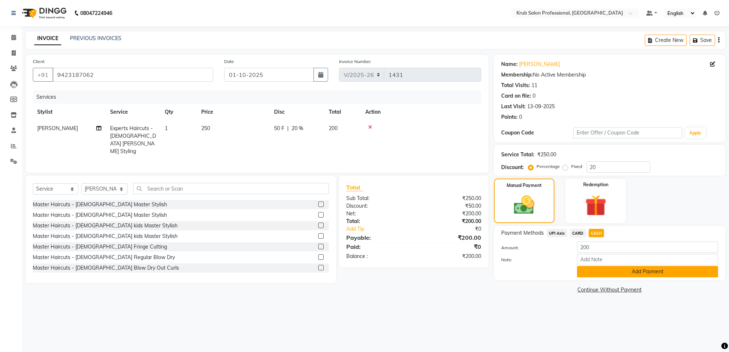
click at [664, 272] on button "Add Payment" at bounding box center [647, 271] width 141 height 11
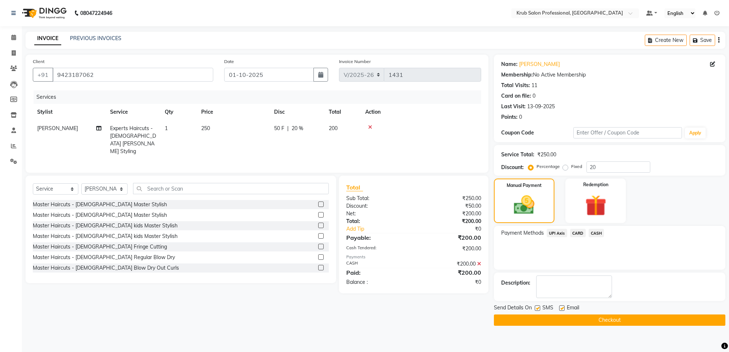
click at [593, 318] on button "Checkout" at bounding box center [610, 320] width 232 height 11
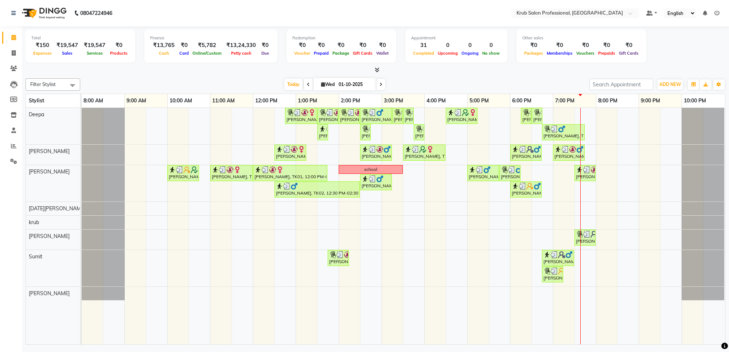
click at [380, 86] on icon at bounding box center [381, 84] width 3 height 4
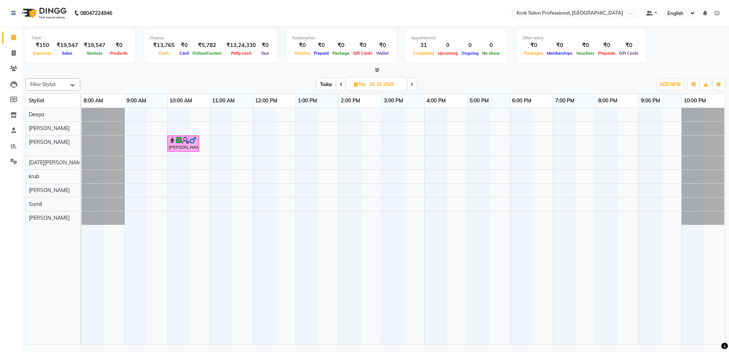
click at [327, 84] on span "Today" at bounding box center [326, 84] width 18 height 11
type input "01-10-2025"
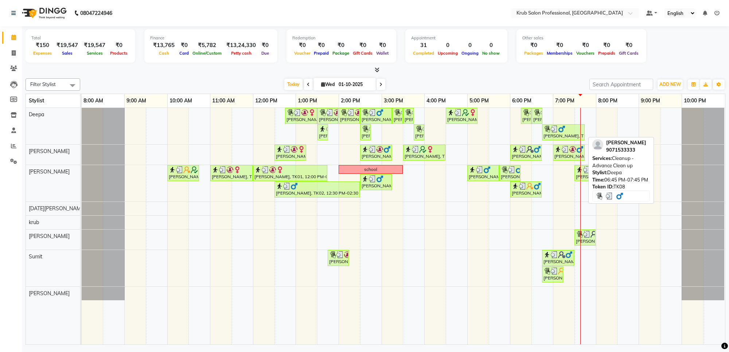
click at [555, 132] on div "[PERSON_NAME], TK08, 06:45 PM-07:45 PM, Cleanup - Advance Clean up" at bounding box center [563, 132] width 41 height 14
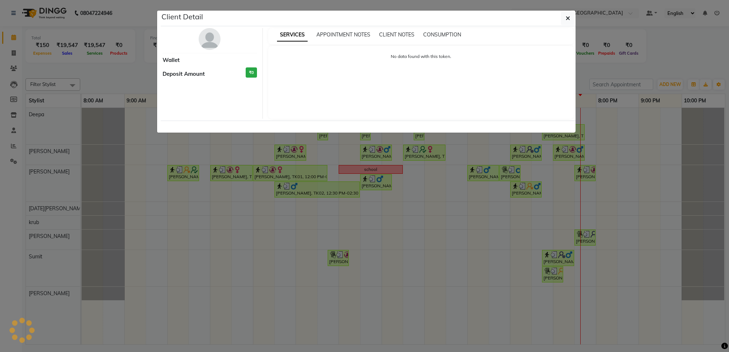
select select "3"
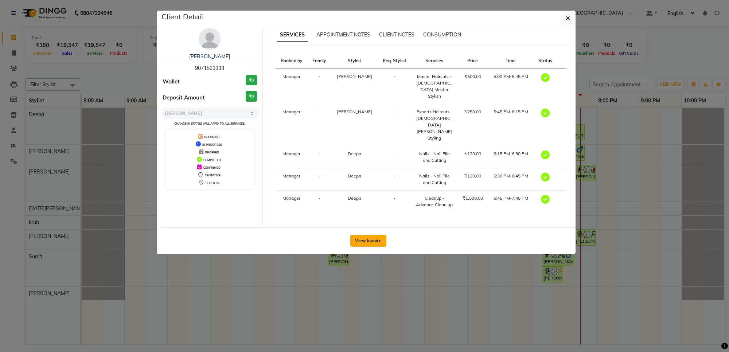
click at [365, 235] on button "View Invoice" at bounding box center [368, 241] width 36 height 12
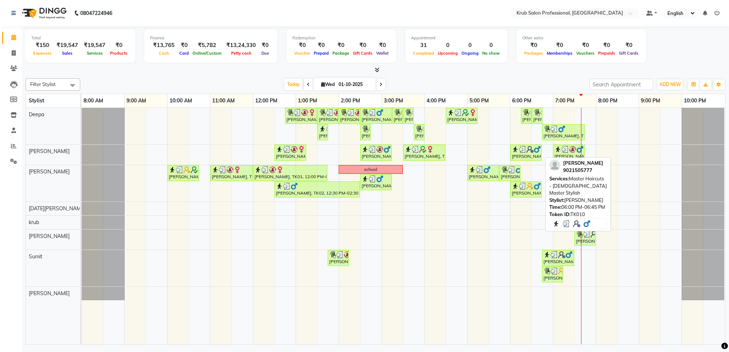
click at [527, 153] on div "[PERSON_NAME], TK10, 06:00 PM-06:45 PM, Master Haircuts - [DEMOGRAPHIC_DATA] Ma…" at bounding box center [526, 153] width 30 height 14
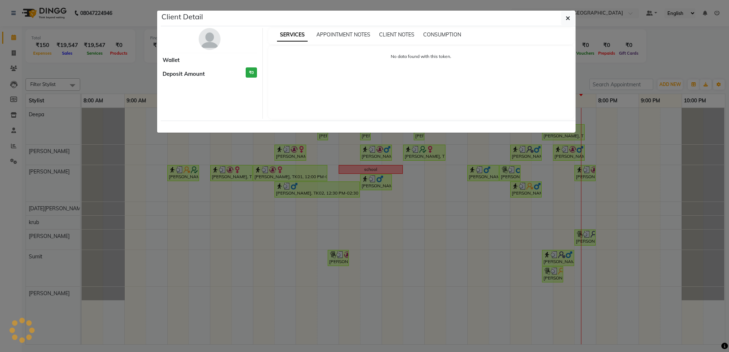
select select "3"
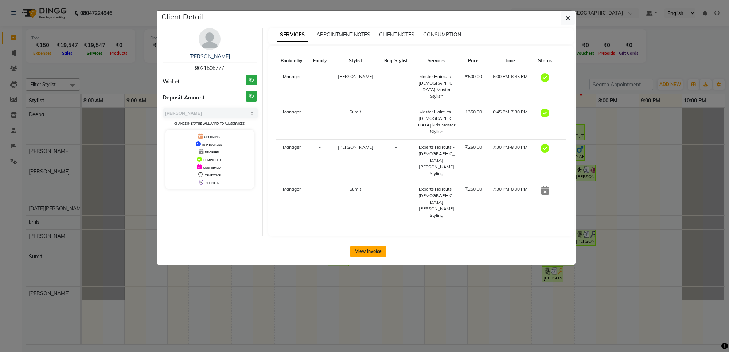
click at [369, 246] on button "View Invoice" at bounding box center [368, 252] width 36 height 12
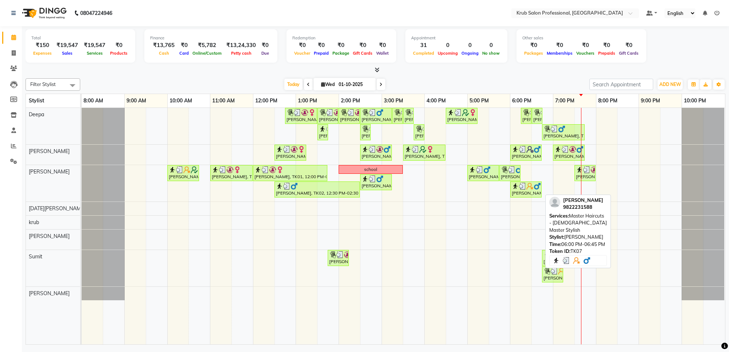
click at [523, 191] on div "[PERSON_NAME], TK07, 06:00 PM-06:45 PM, Master Haircuts - [DEMOGRAPHIC_DATA] Ma…" at bounding box center [526, 190] width 30 height 14
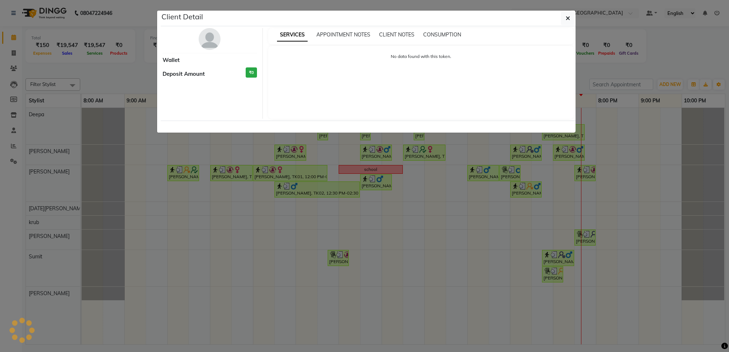
select select "3"
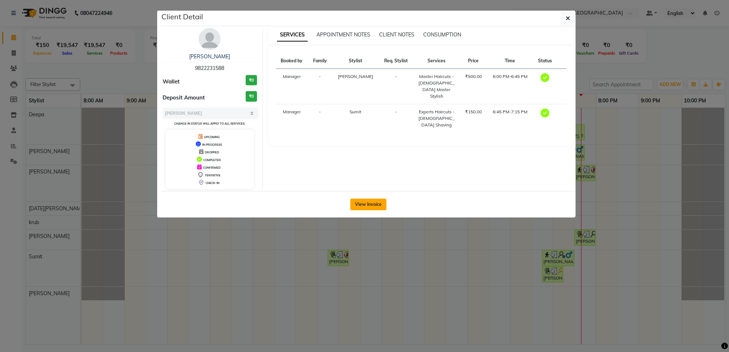
click at [378, 203] on button "View Invoice" at bounding box center [368, 205] width 36 height 12
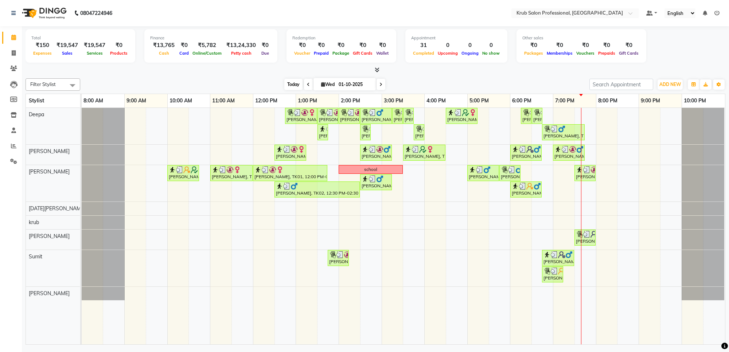
click at [287, 85] on span "Today" at bounding box center [293, 84] width 18 height 11
click at [16, 55] on span at bounding box center [13, 53] width 13 height 8
select select "service"
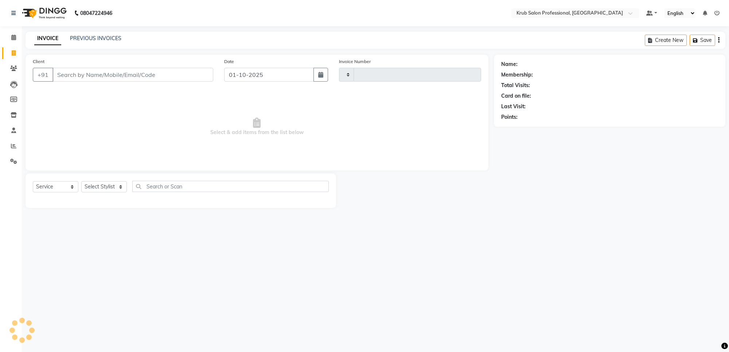
type input "1432"
select select "7490"
click at [88, 40] on link "PREVIOUS INVOICES" at bounding box center [95, 38] width 51 height 7
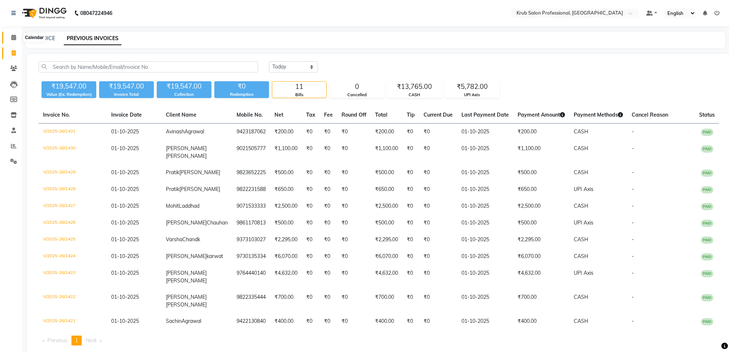
click at [13, 39] on icon at bounding box center [13, 37] width 5 height 5
